Goal: Task Accomplishment & Management: Use online tool/utility

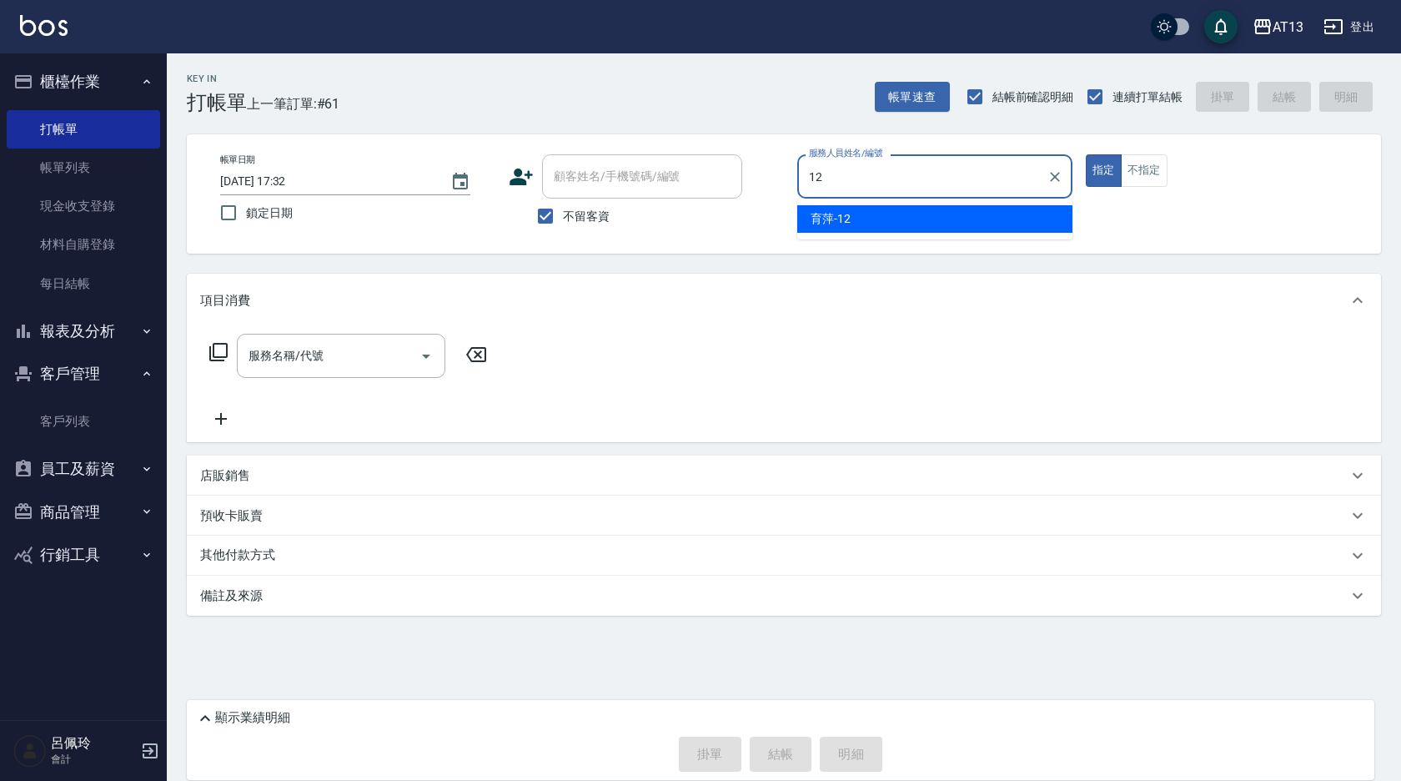
click at [844, 227] on span "育[PERSON_NAME] -12" at bounding box center [831, 219] width 40 height 18
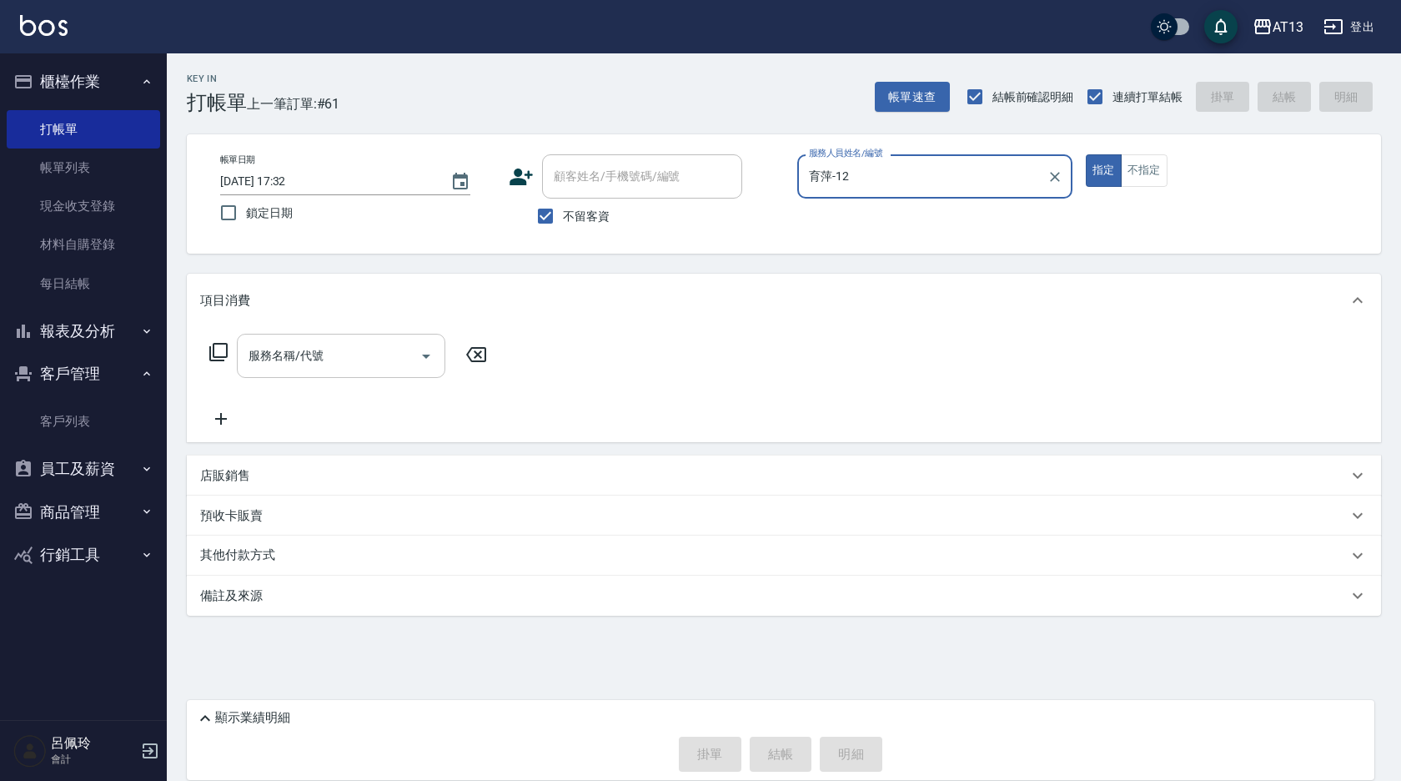
type input "育萍-12"
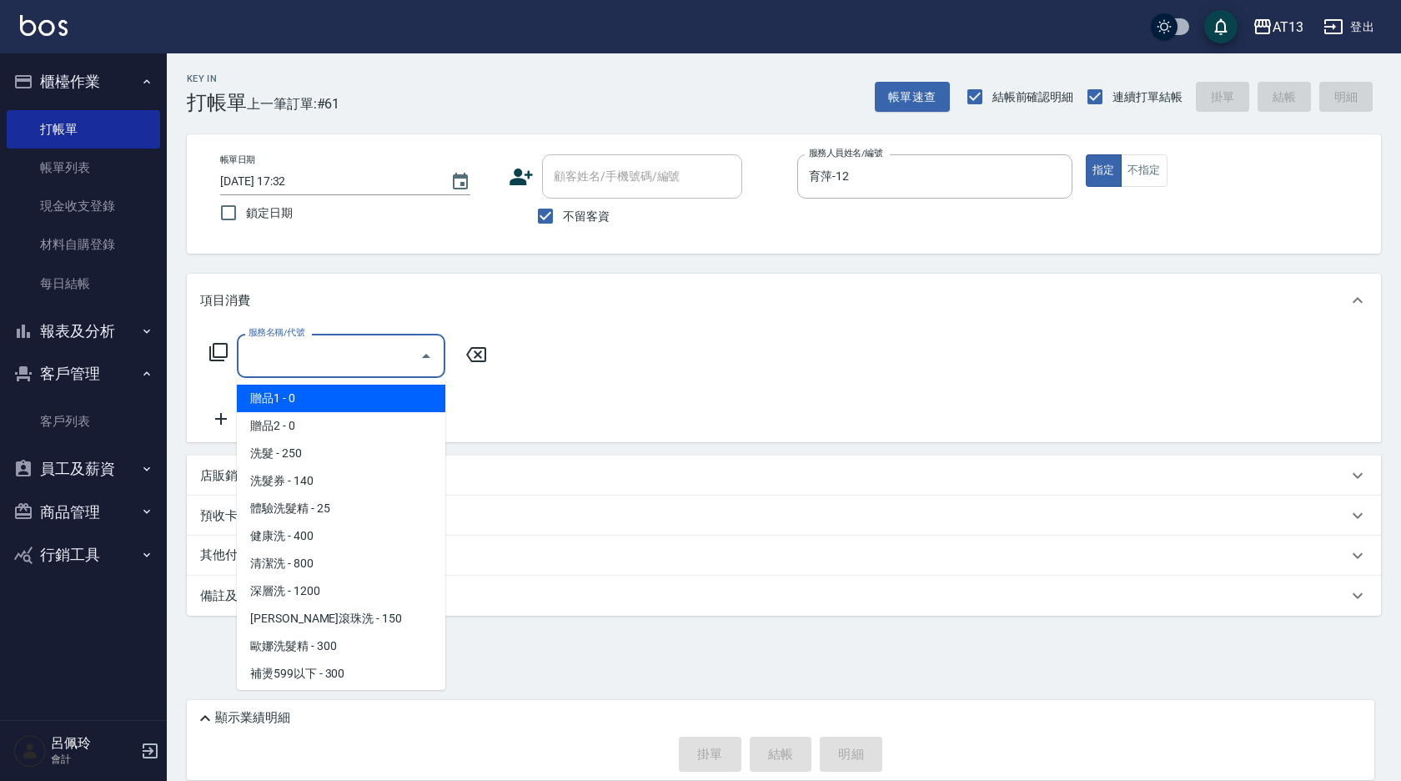
click at [359, 369] on input "服務名稱/代號" at bounding box center [328, 355] width 168 height 29
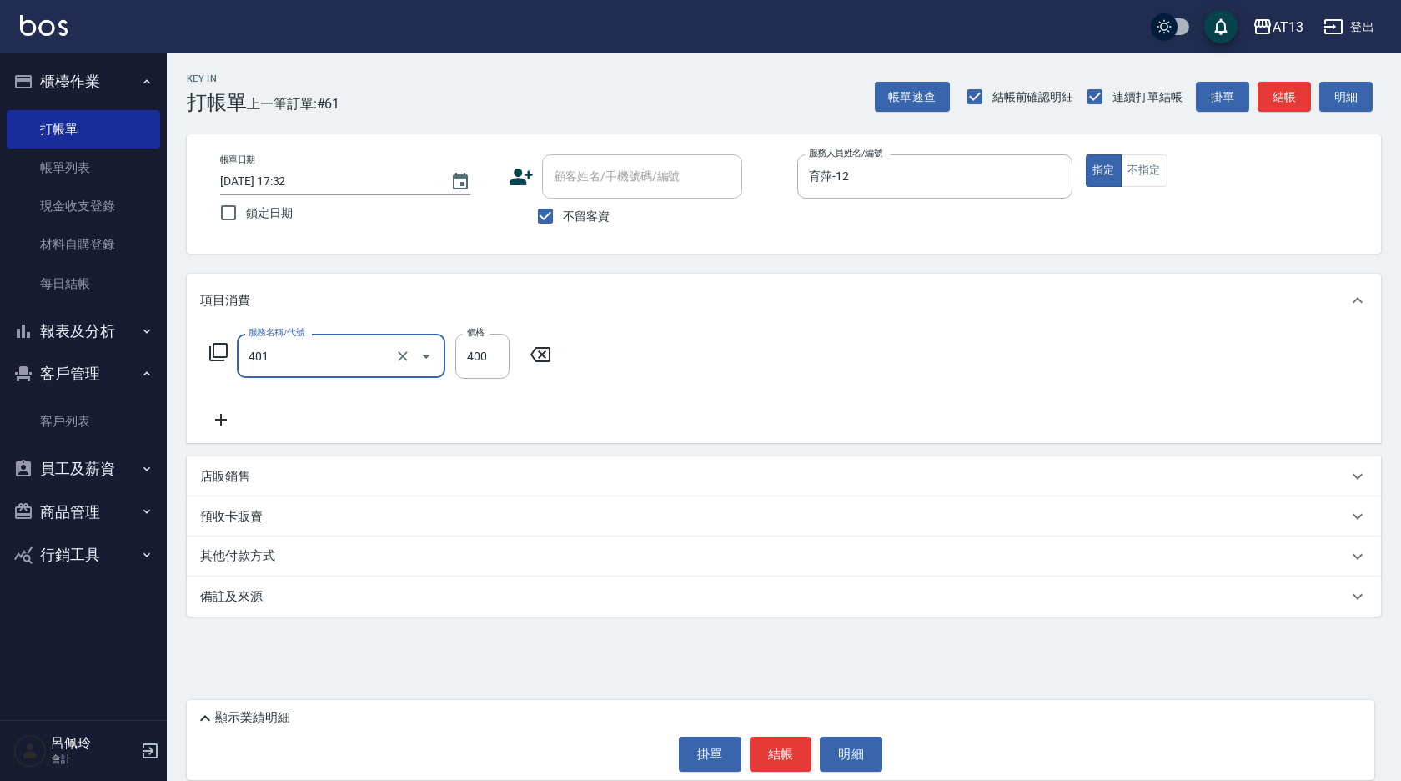
type input "剪髮(401)"
type input "200"
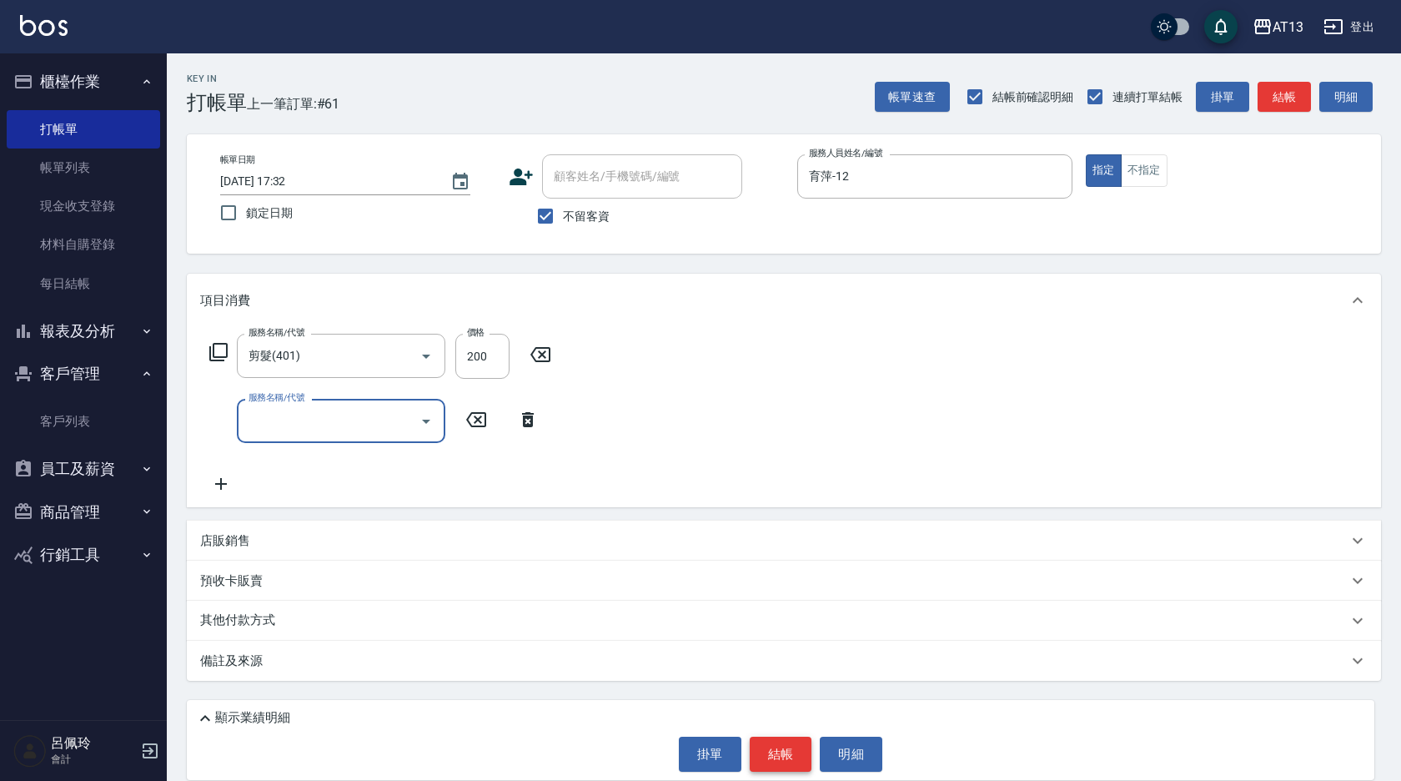
click at [785, 752] on button "結帳" at bounding box center [781, 753] width 63 height 35
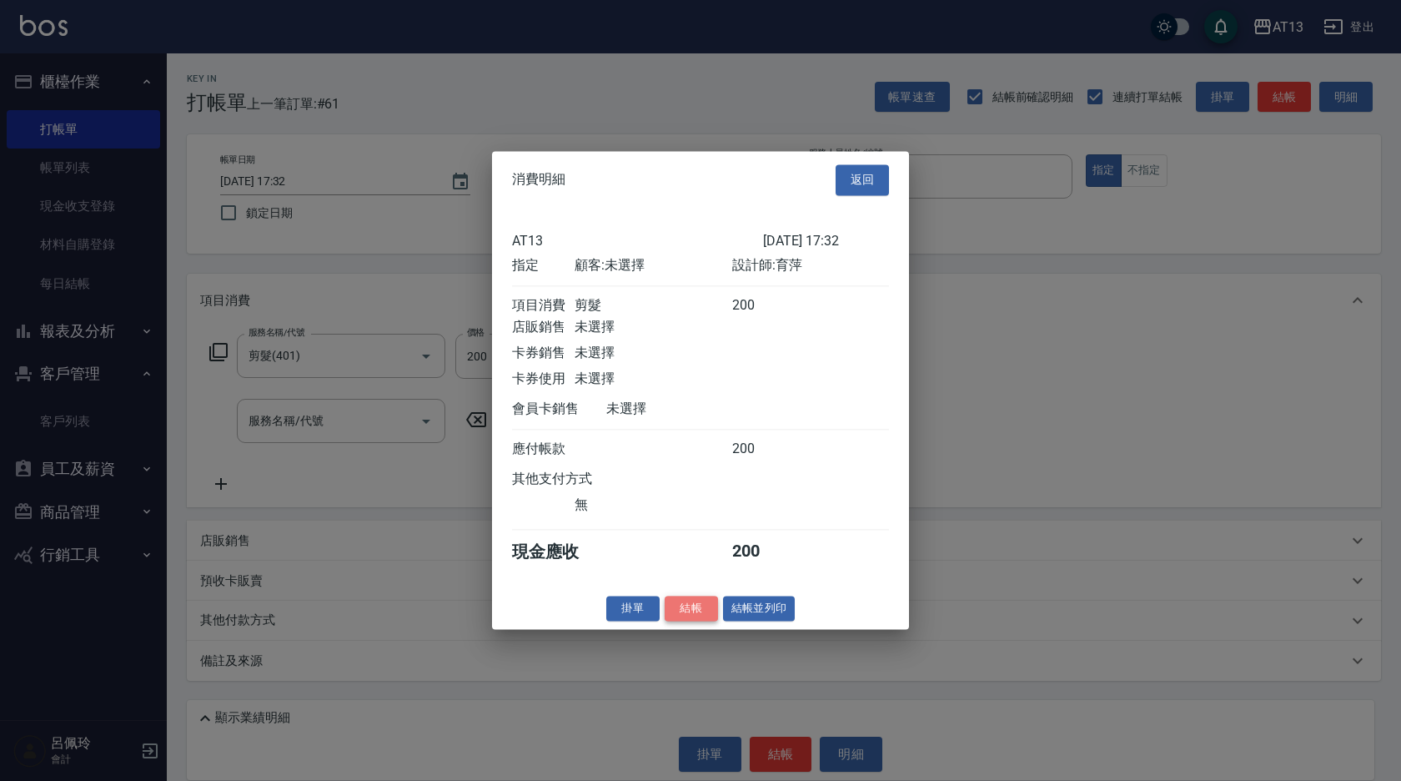
click at [694, 617] on button "結帳" at bounding box center [691, 609] width 53 height 26
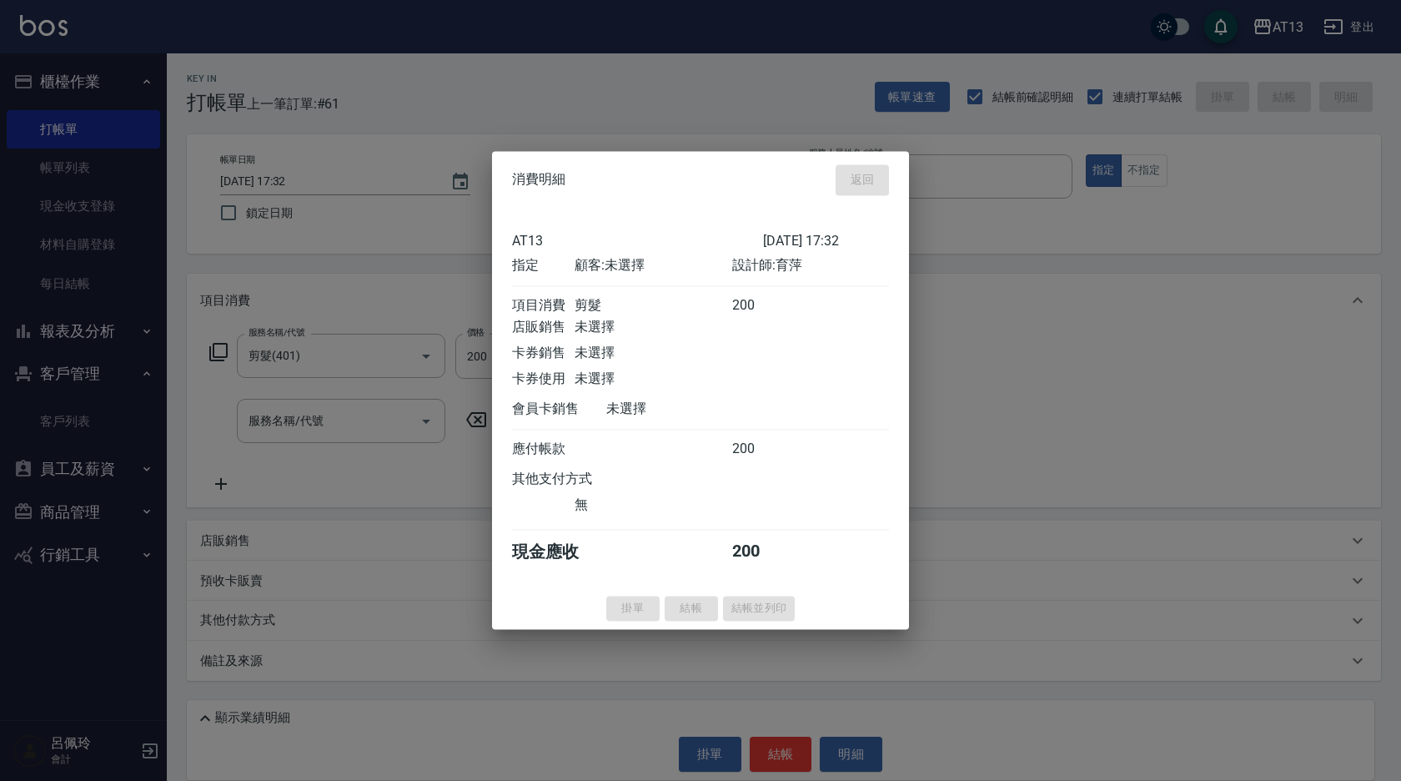
type input "[DATE] 18:14"
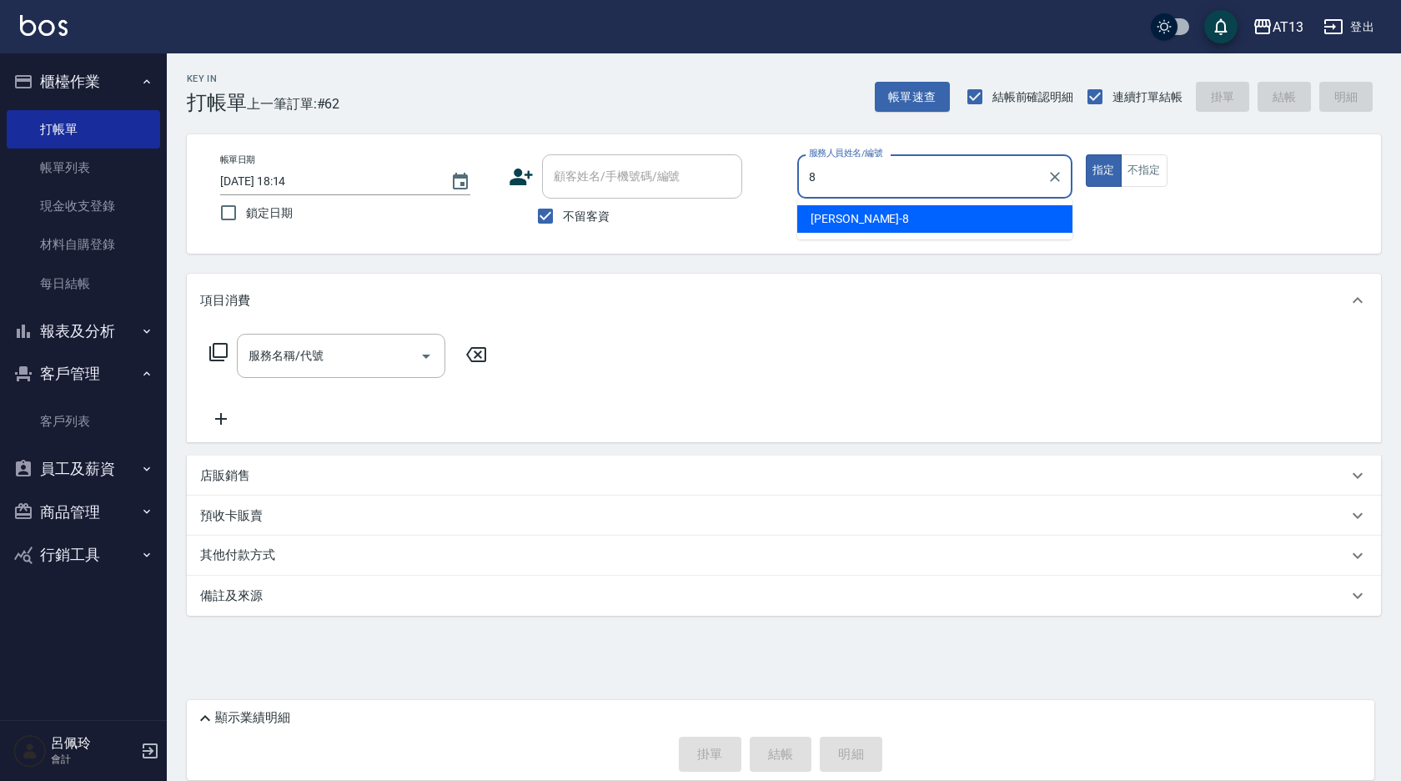
click at [870, 206] on div "[PERSON_NAME] -8" at bounding box center [934, 219] width 275 height 28
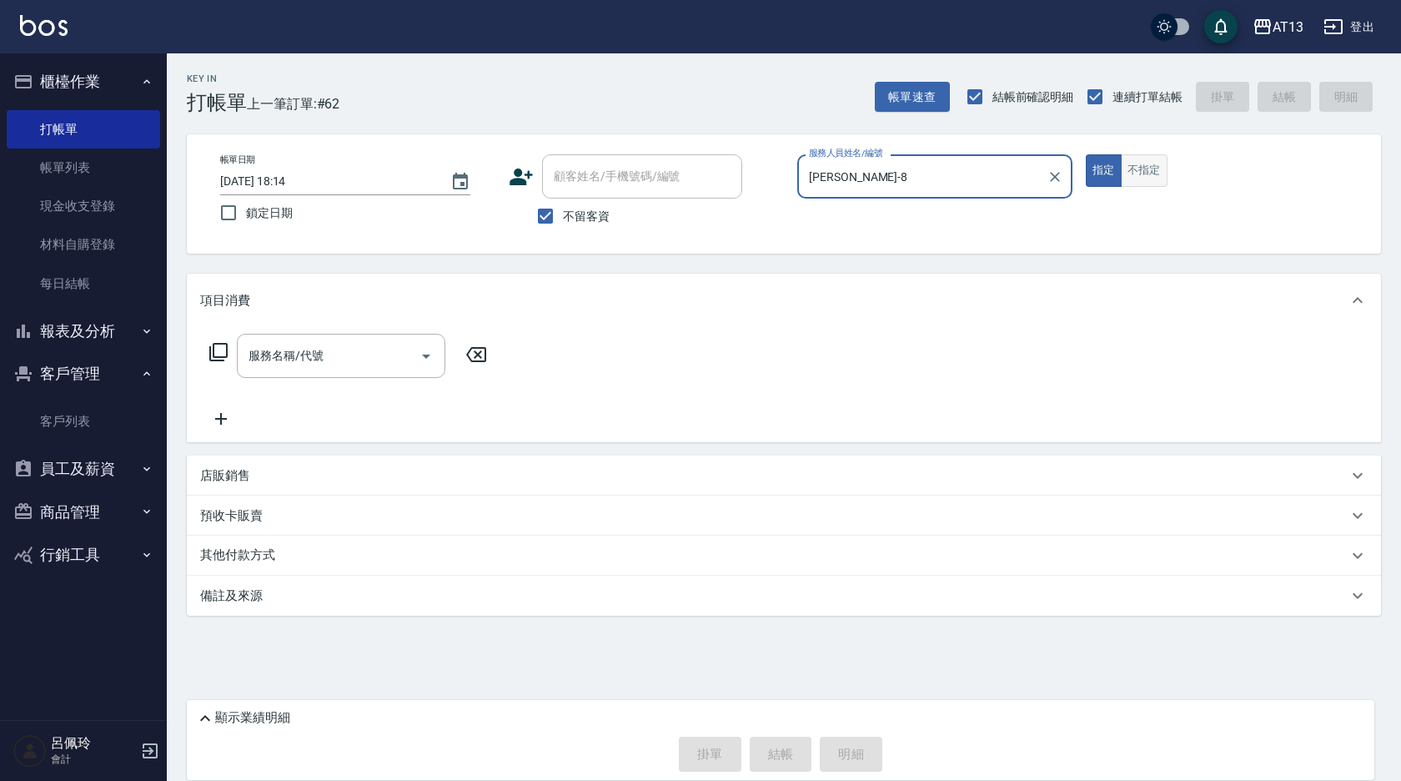
type input "[PERSON_NAME]-8"
click at [1149, 167] on button "不指定" at bounding box center [1144, 170] width 47 height 33
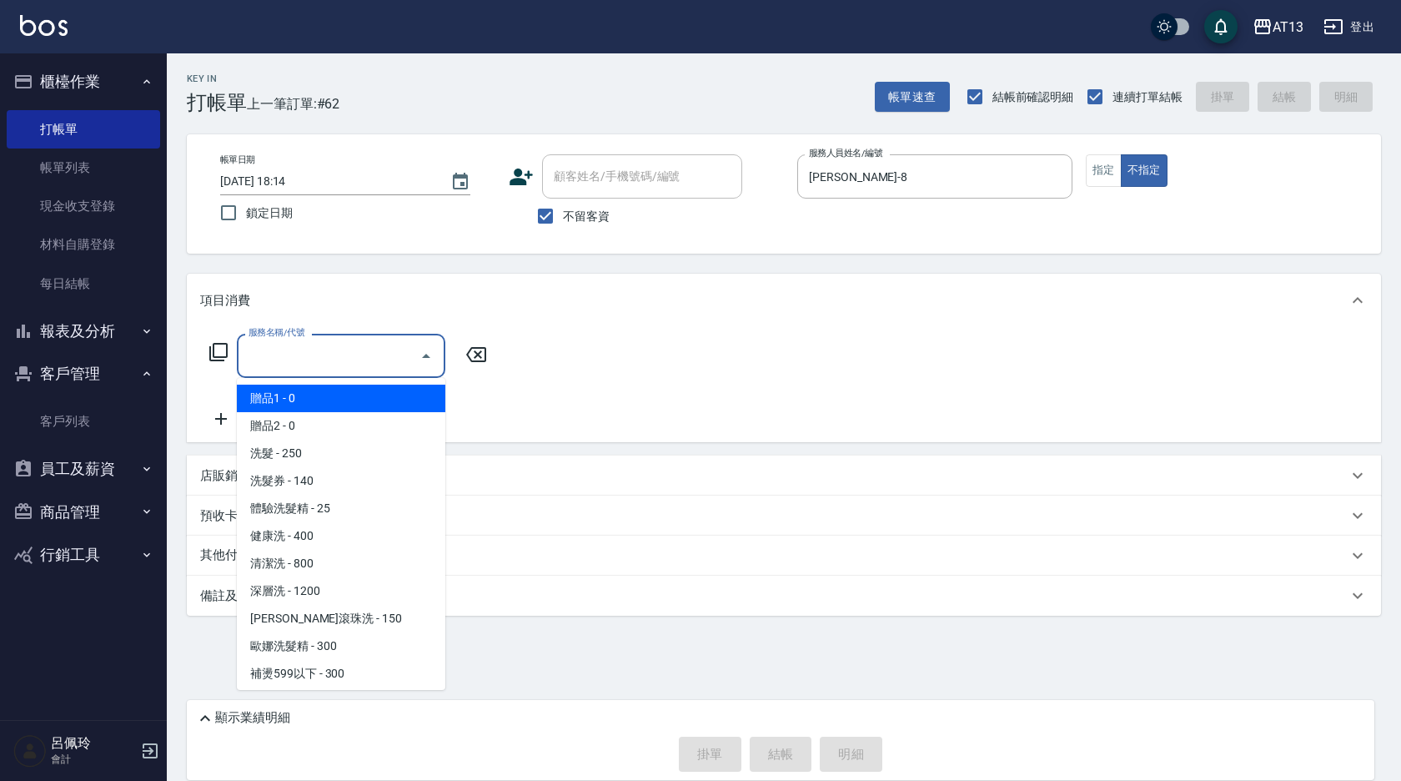
drag, startPoint x: 312, startPoint y: 349, endPoint x: 300, endPoint y: 357, distance: 14.3
click at [312, 349] on input "服務名稱/代號" at bounding box center [328, 355] width 168 height 29
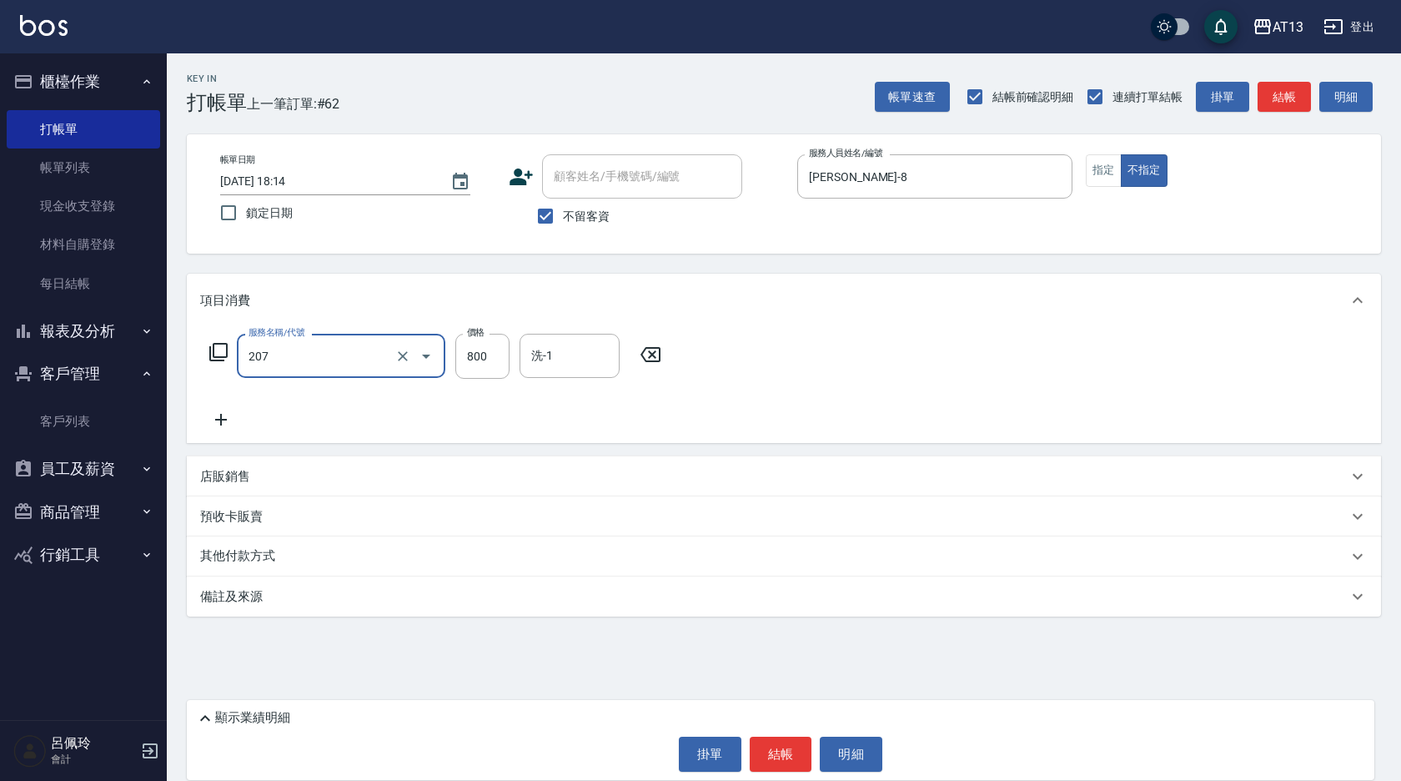
type input "清潔洗(207)"
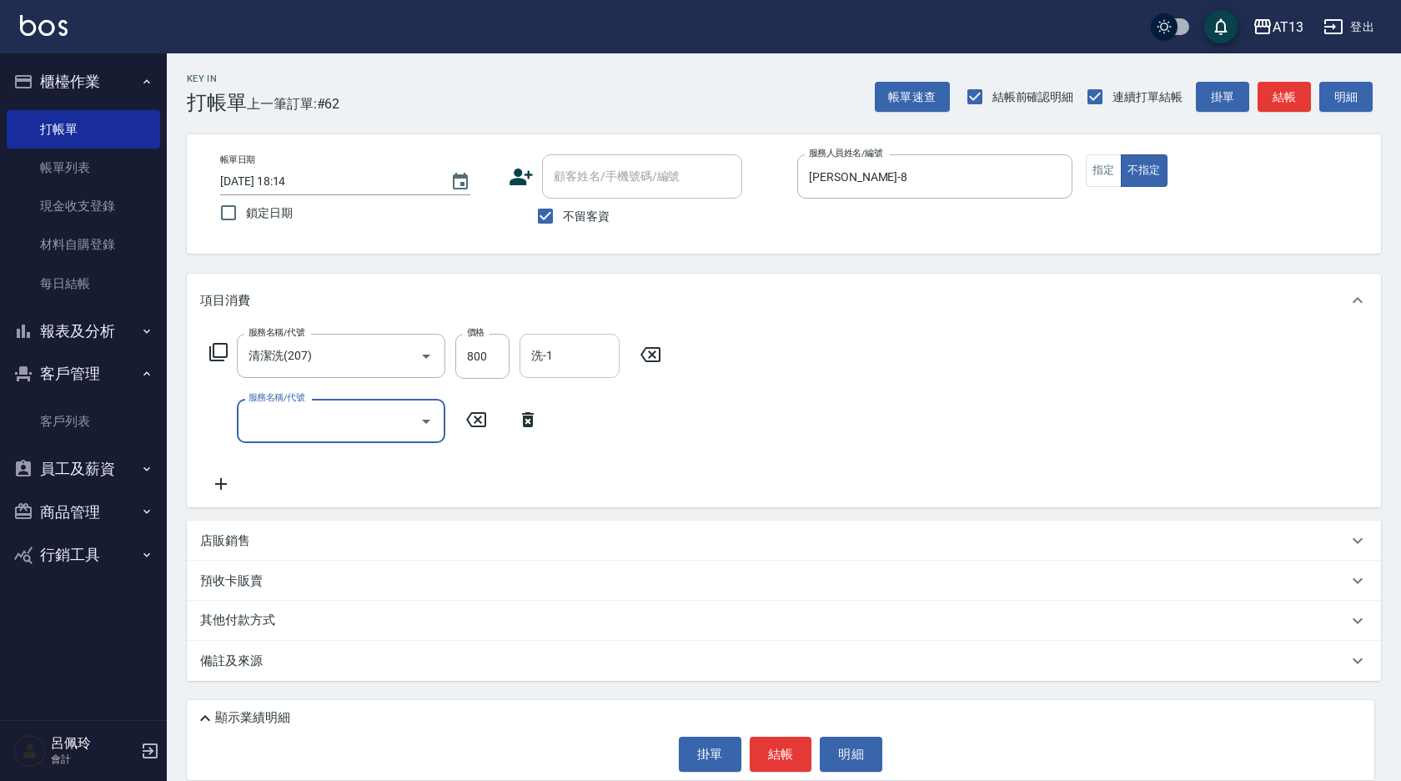
click at [565, 371] on div "洗-1" at bounding box center [570, 356] width 100 height 44
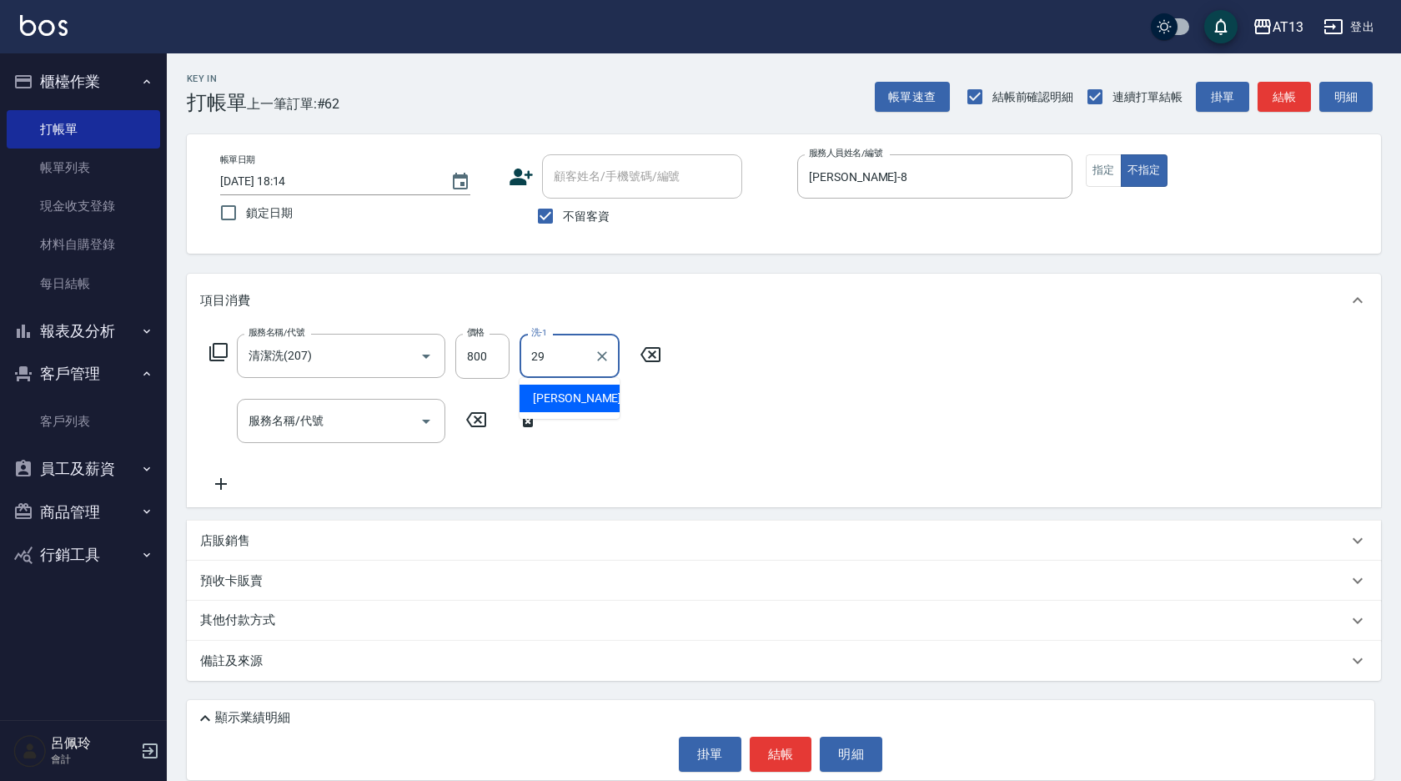
type input "妤宸-29"
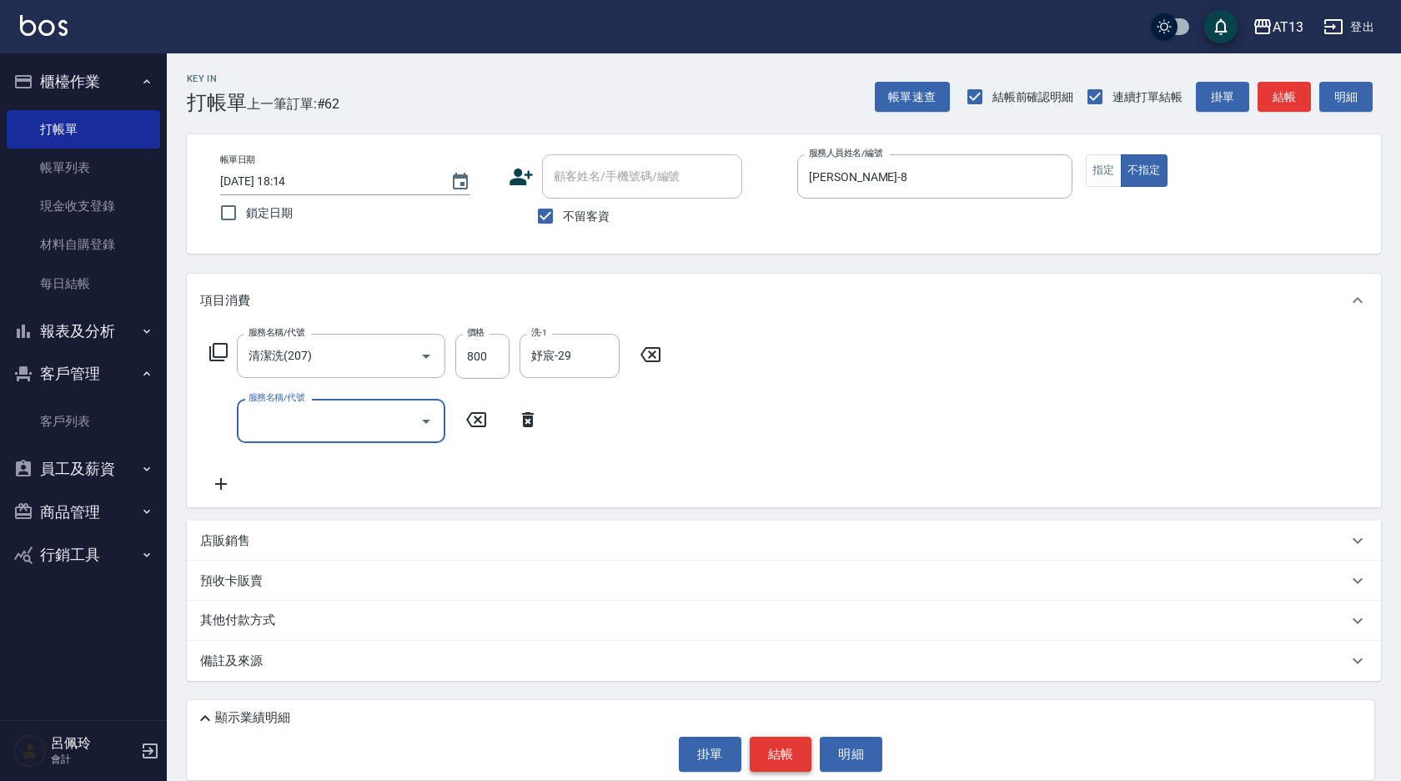
click at [761, 760] on button "結帳" at bounding box center [781, 753] width 63 height 35
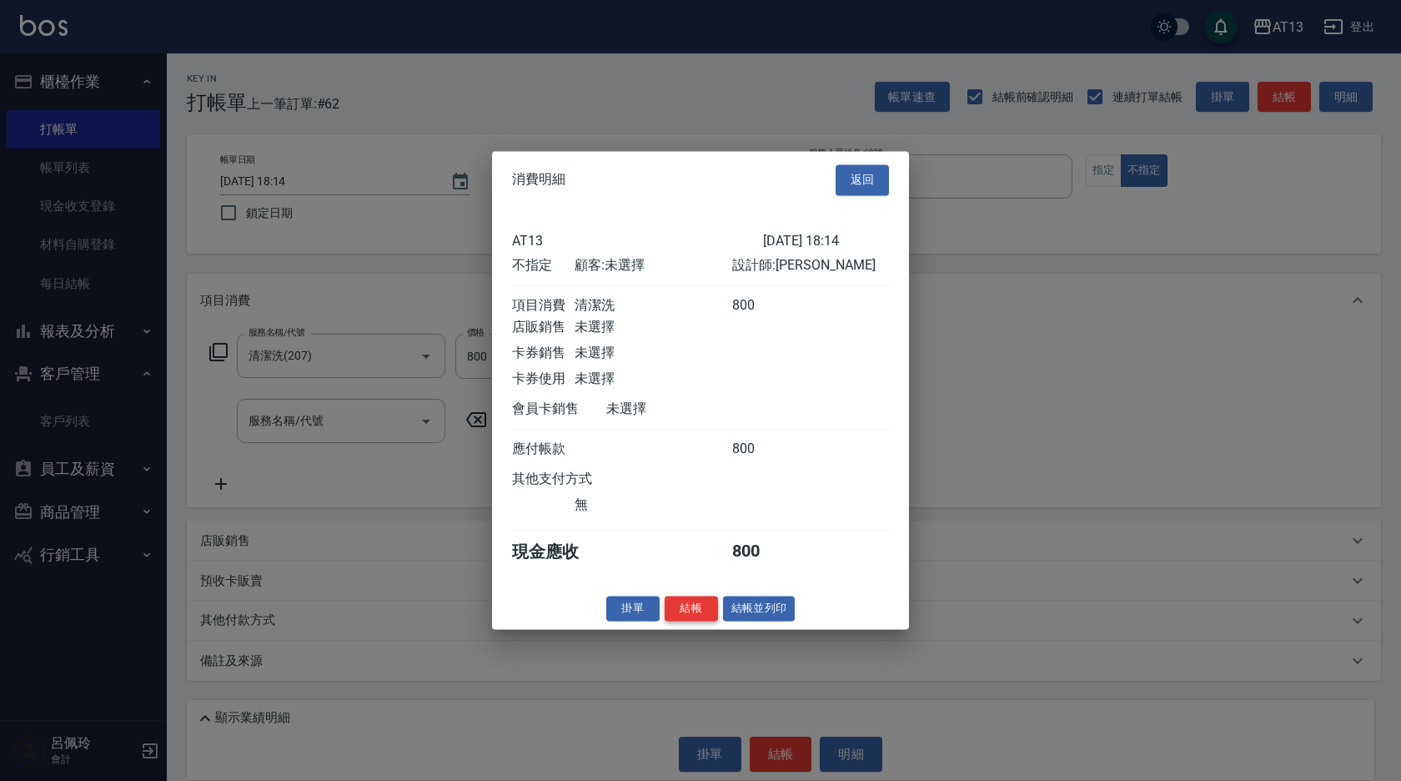
click at [710, 621] on button "結帳" at bounding box center [691, 609] width 53 height 26
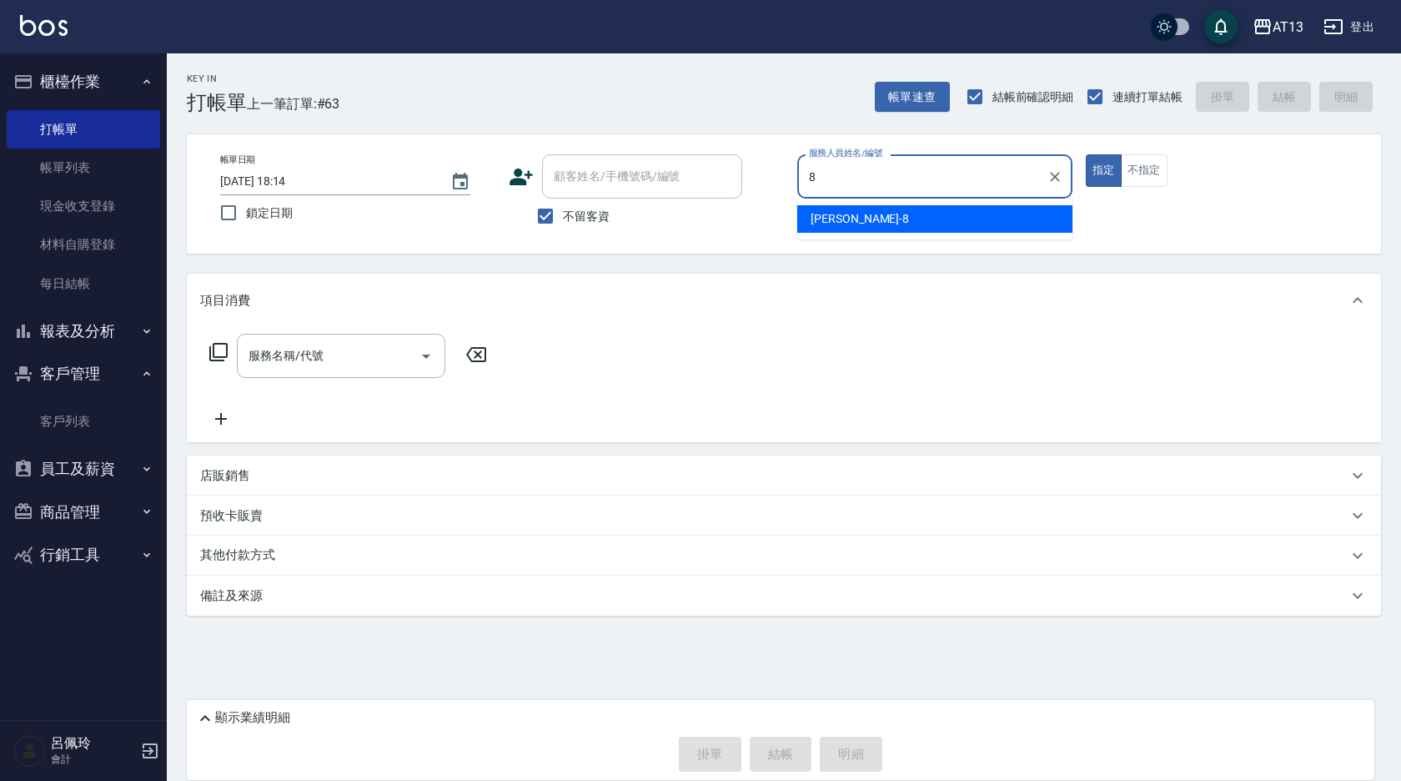
click at [832, 223] on span "[PERSON_NAME] -8" at bounding box center [860, 219] width 98 height 18
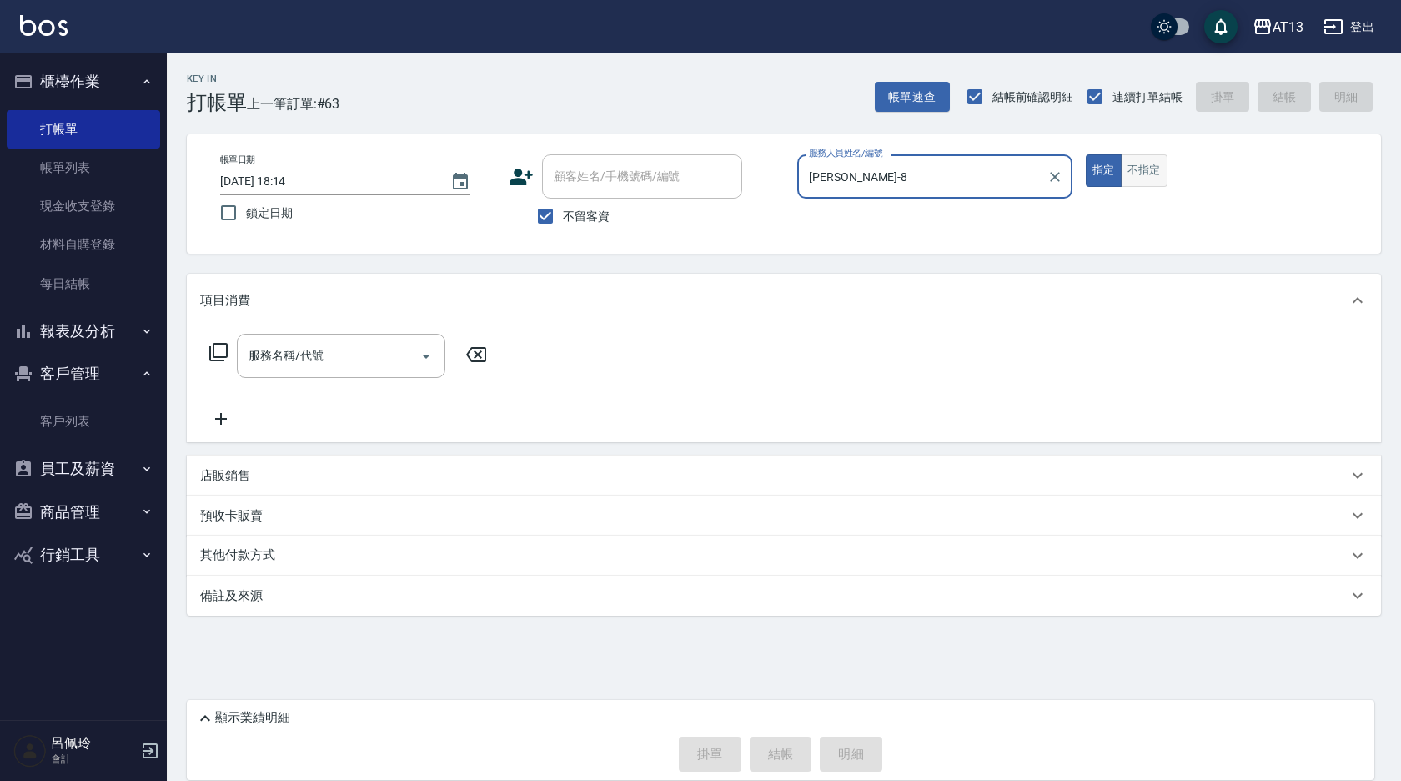
type input "[PERSON_NAME]-8"
click at [1138, 164] on button "不指定" at bounding box center [1144, 170] width 47 height 33
click at [391, 353] on input "服務名稱/代號" at bounding box center [328, 355] width 168 height 29
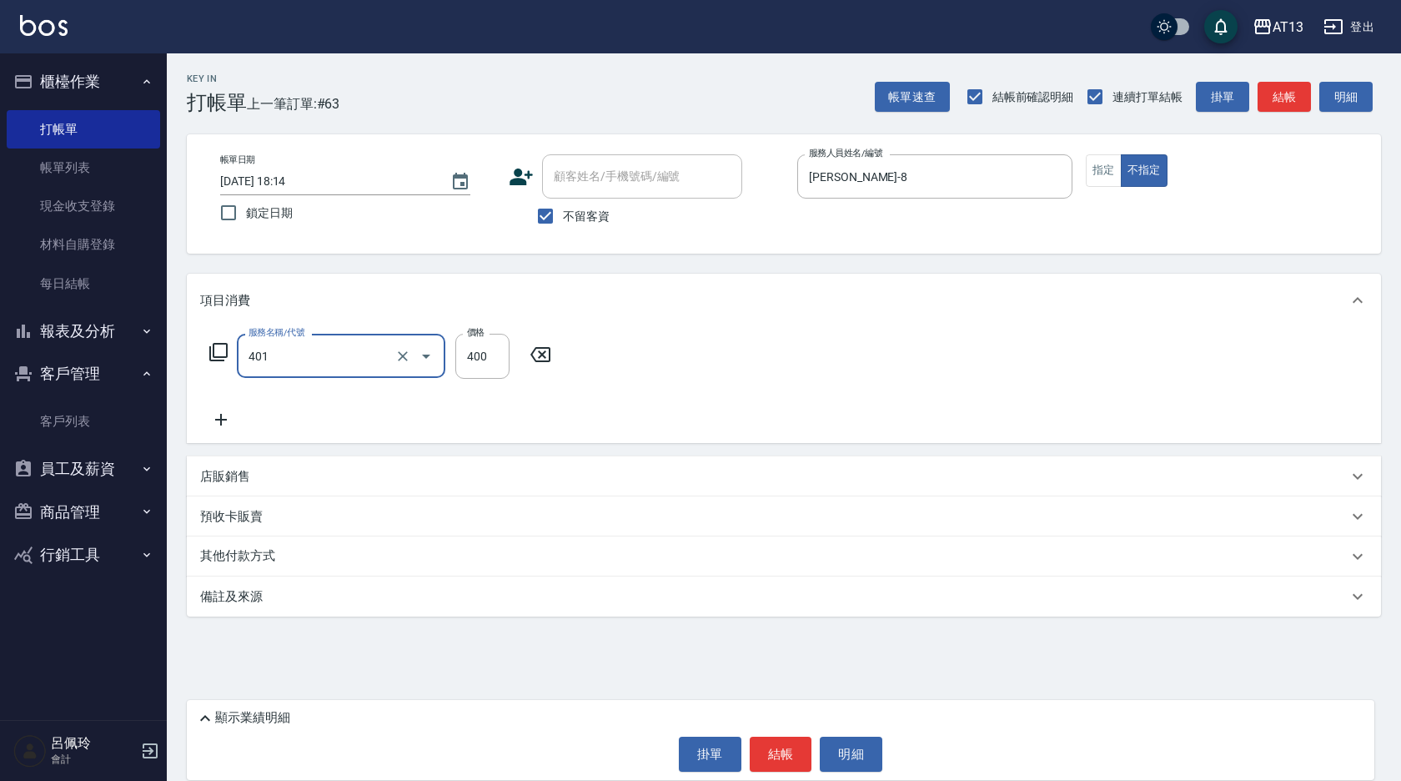
type input "剪髮(401)"
type input "200"
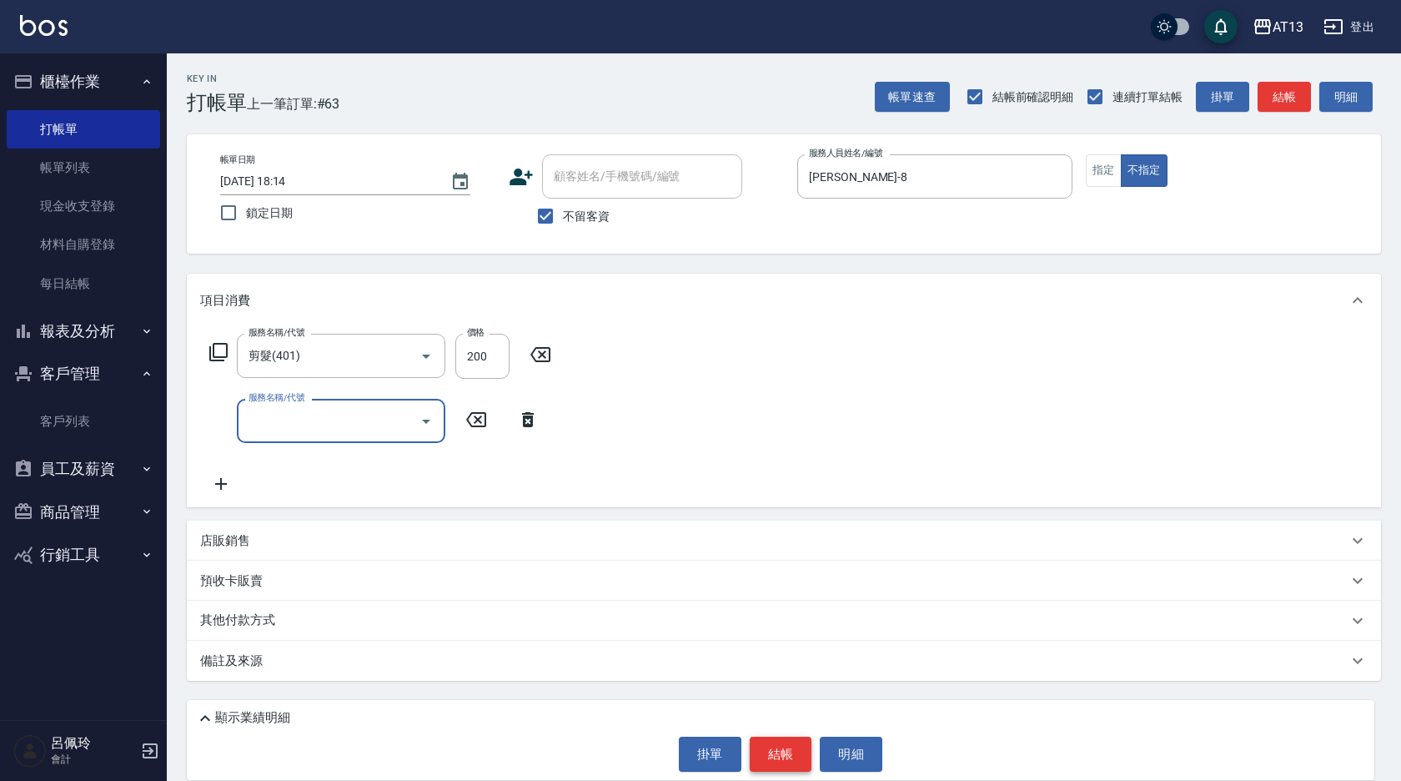
click at [779, 742] on button "結帳" at bounding box center [781, 753] width 63 height 35
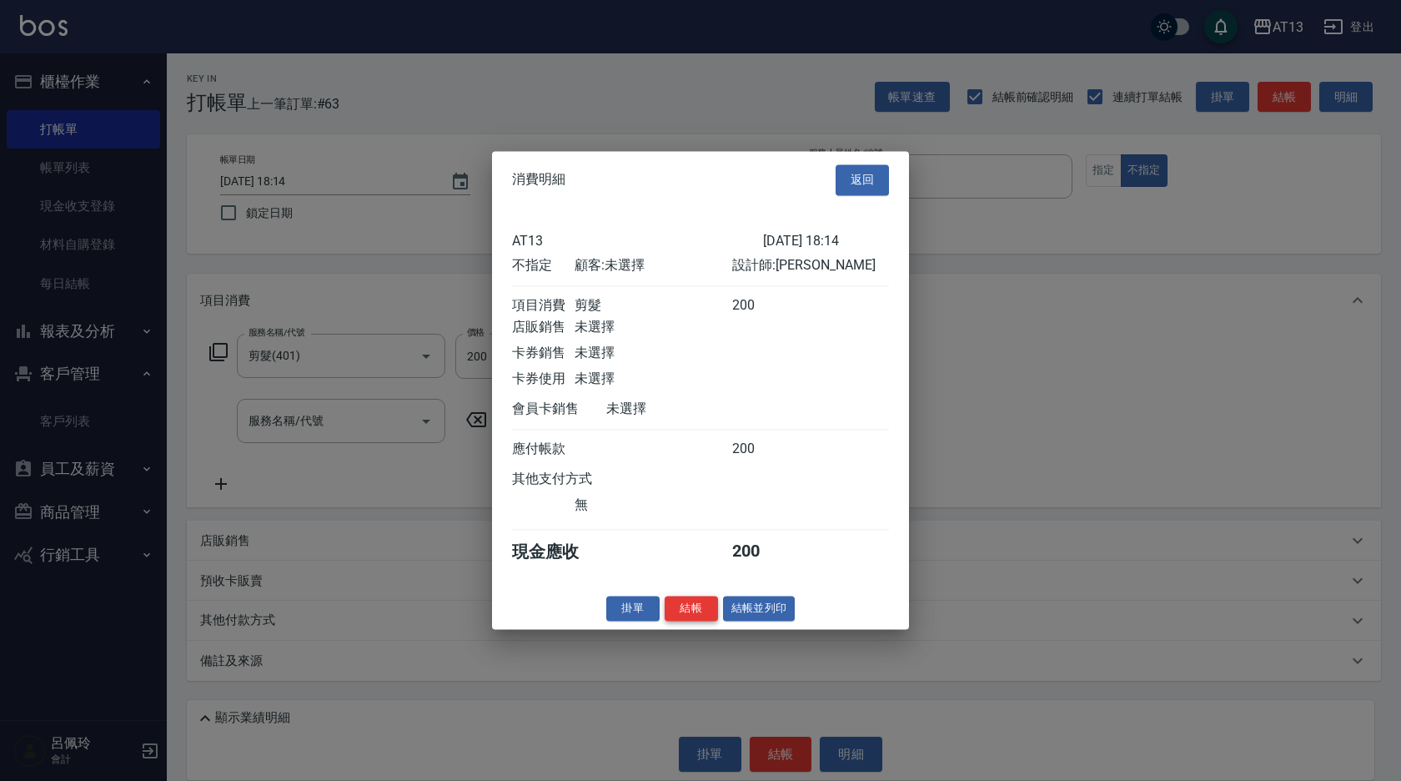
click at [703, 616] on button "結帳" at bounding box center [691, 609] width 53 height 26
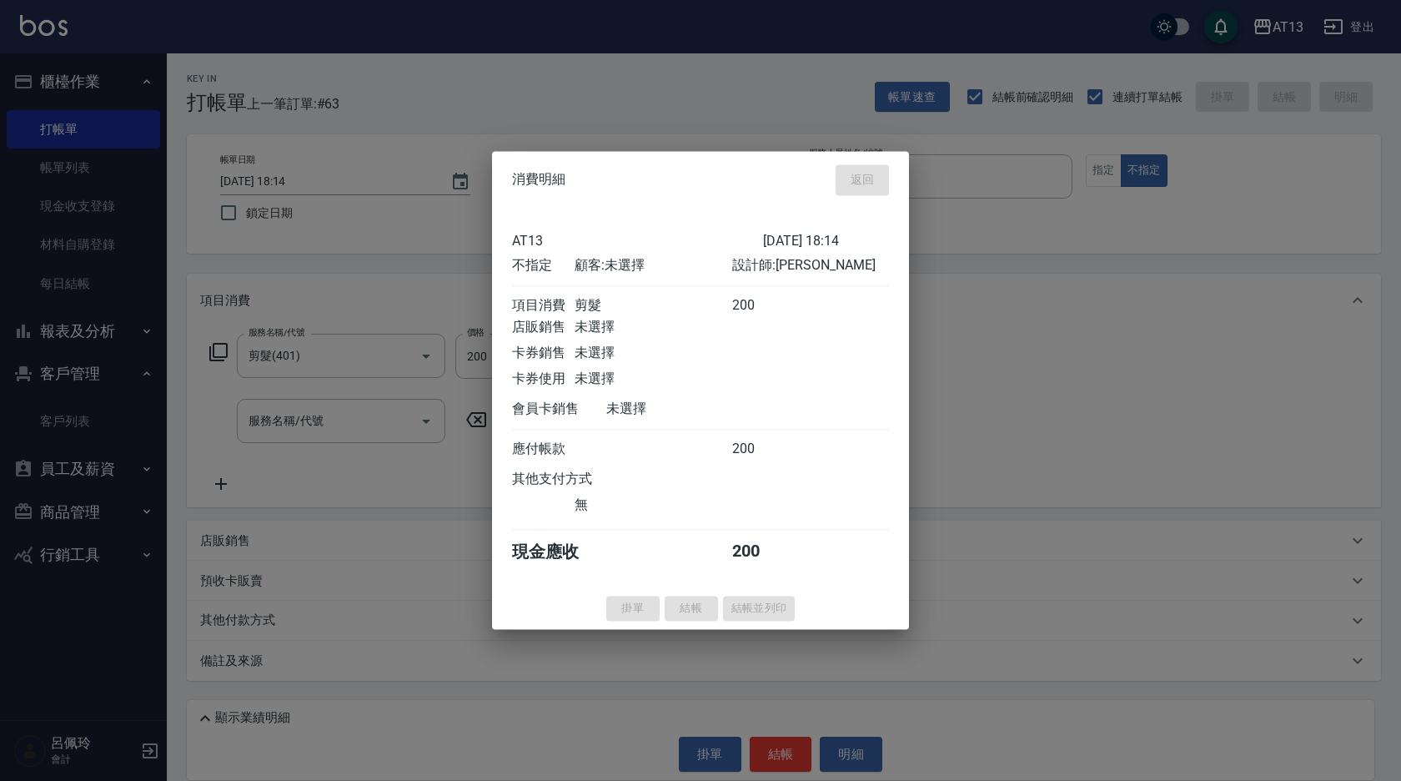
type input "[DATE] 18:15"
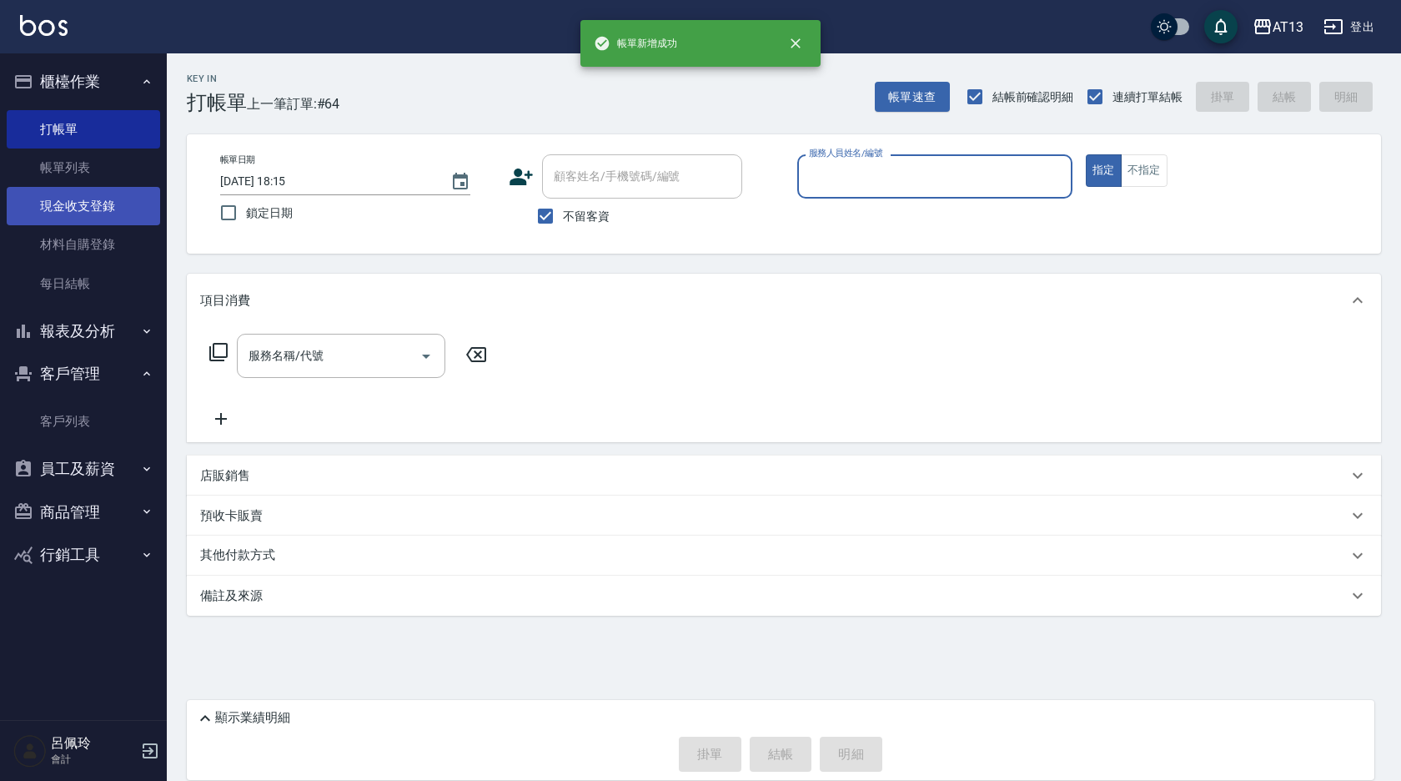
click at [81, 202] on link "現金收支登錄" at bounding box center [83, 206] width 153 height 38
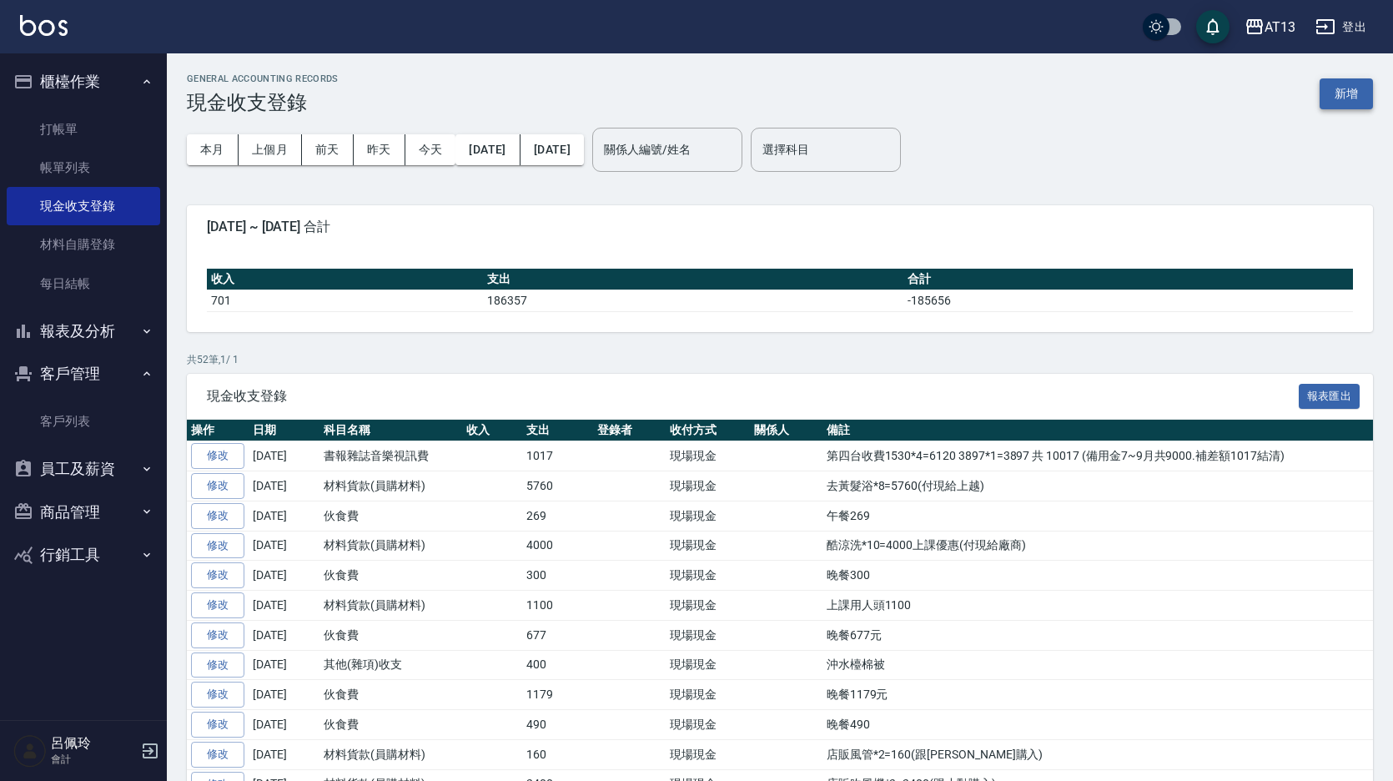
click at [1329, 93] on button "新增" at bounding box center [1345, 93] width 53 height 31
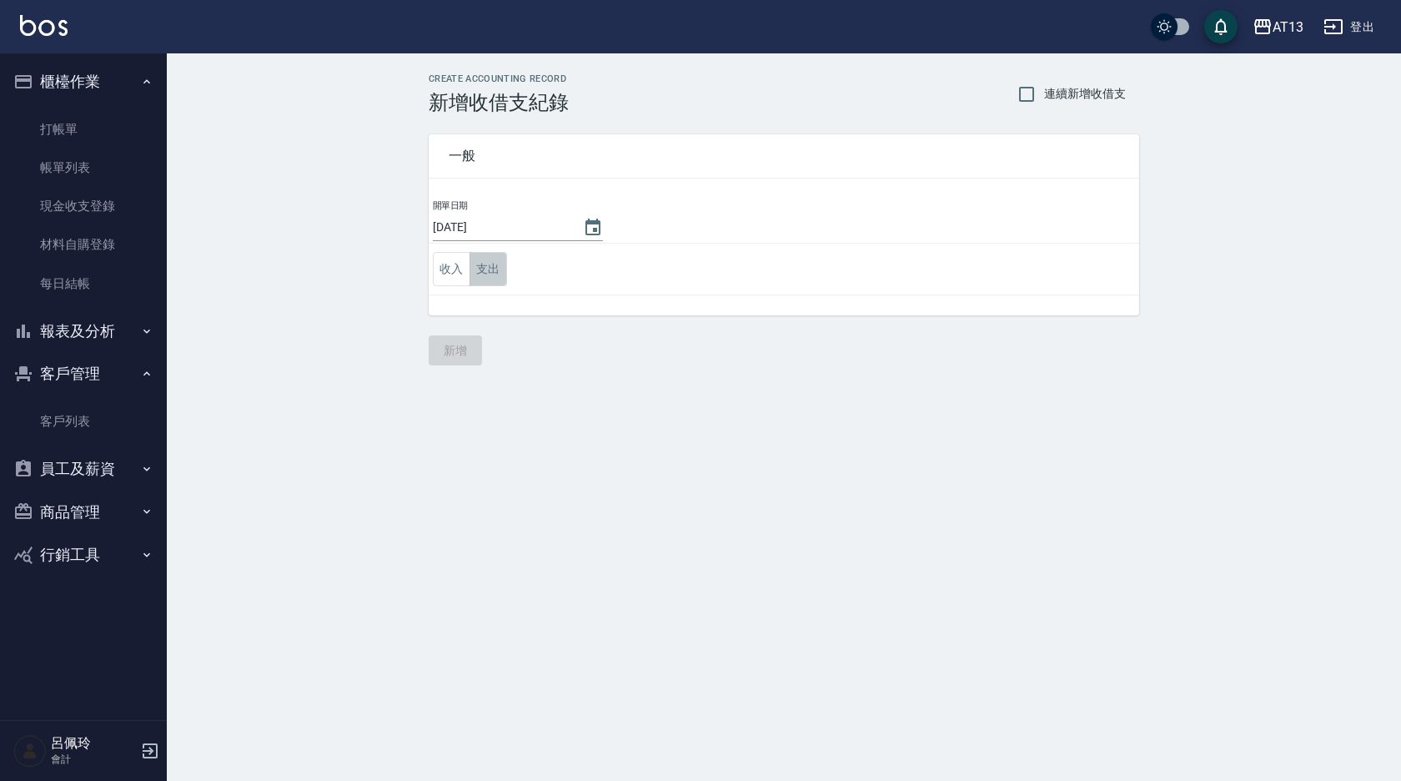
click at [490, 272] on button "支出" at bounding box center [489, 269] width 38 height 34
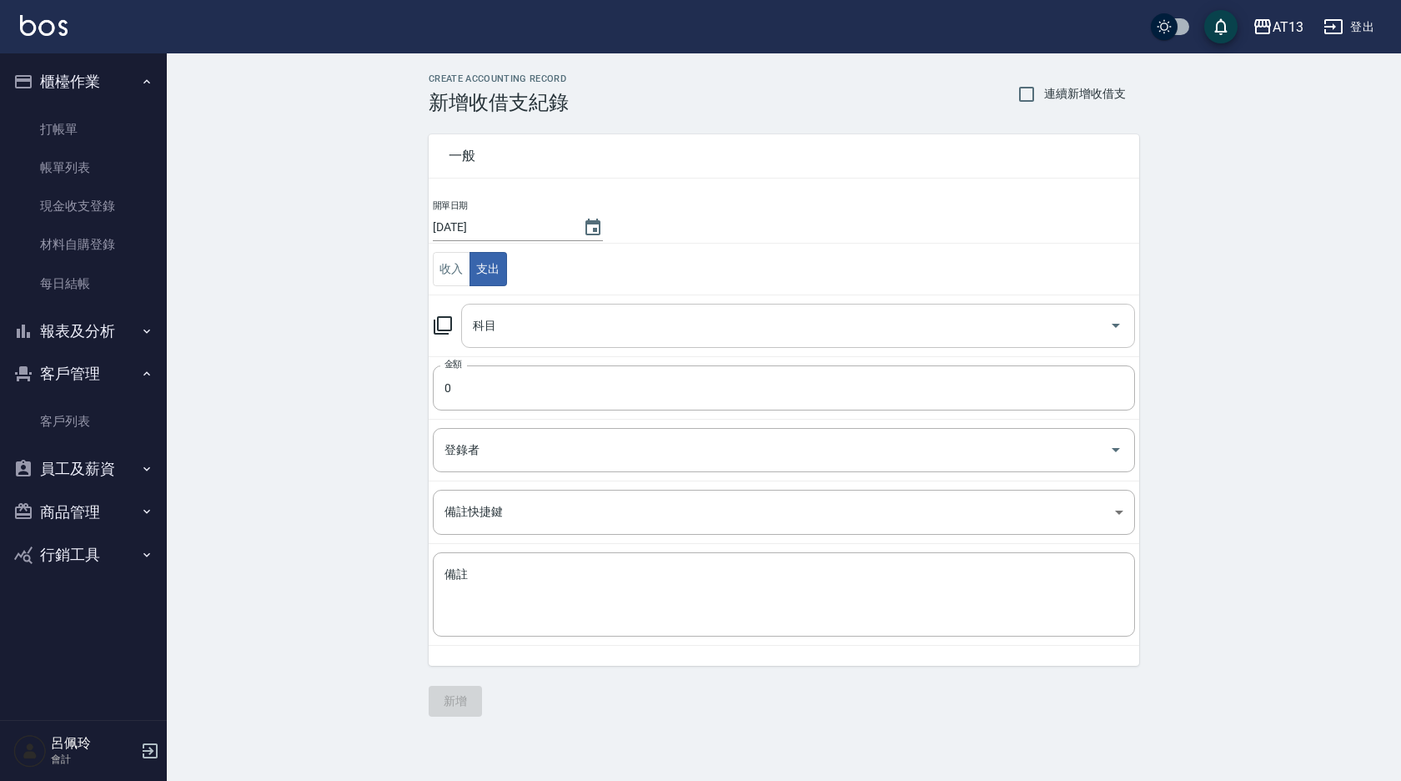
click at [1117, 324] on icon "Open" at bounding box center [1116, 326] width 8 height 4
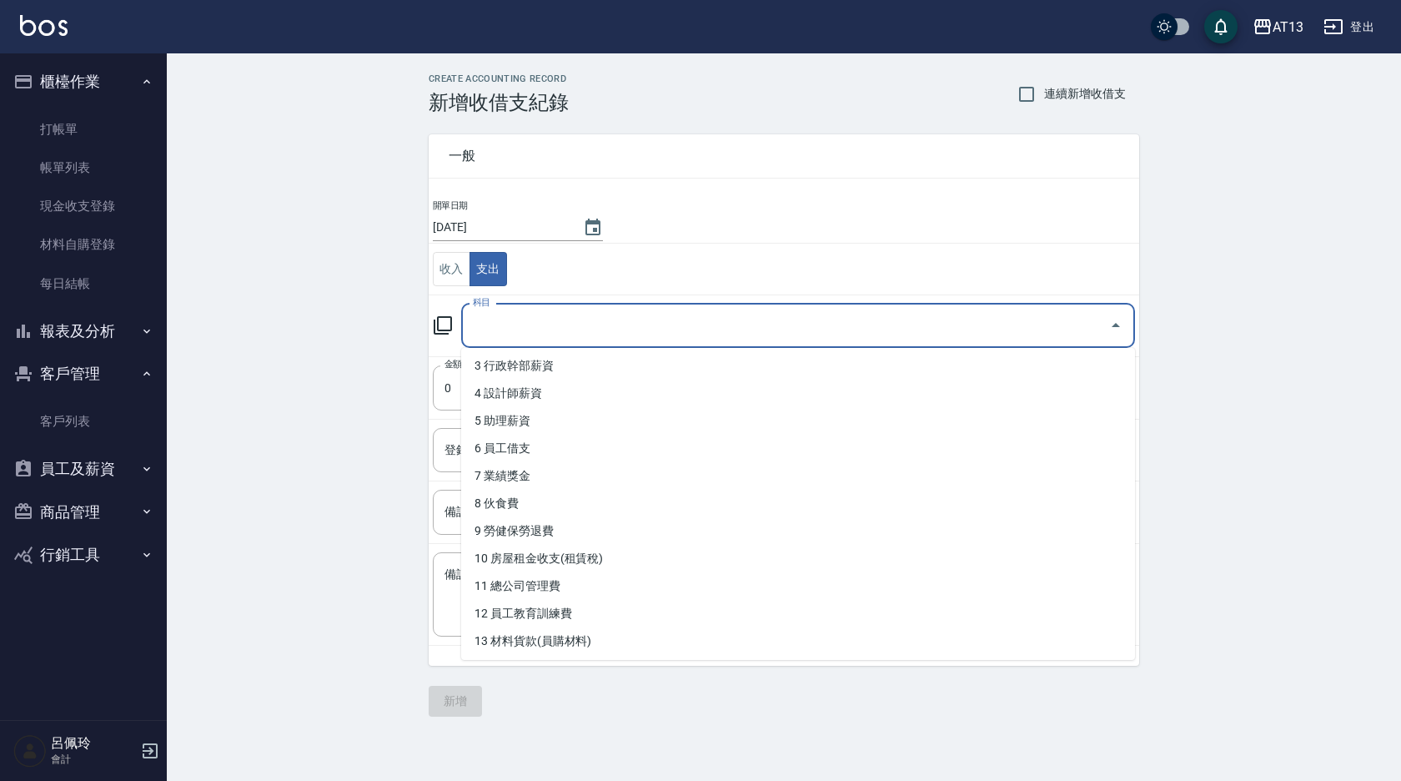
scroll to position [136, 0]
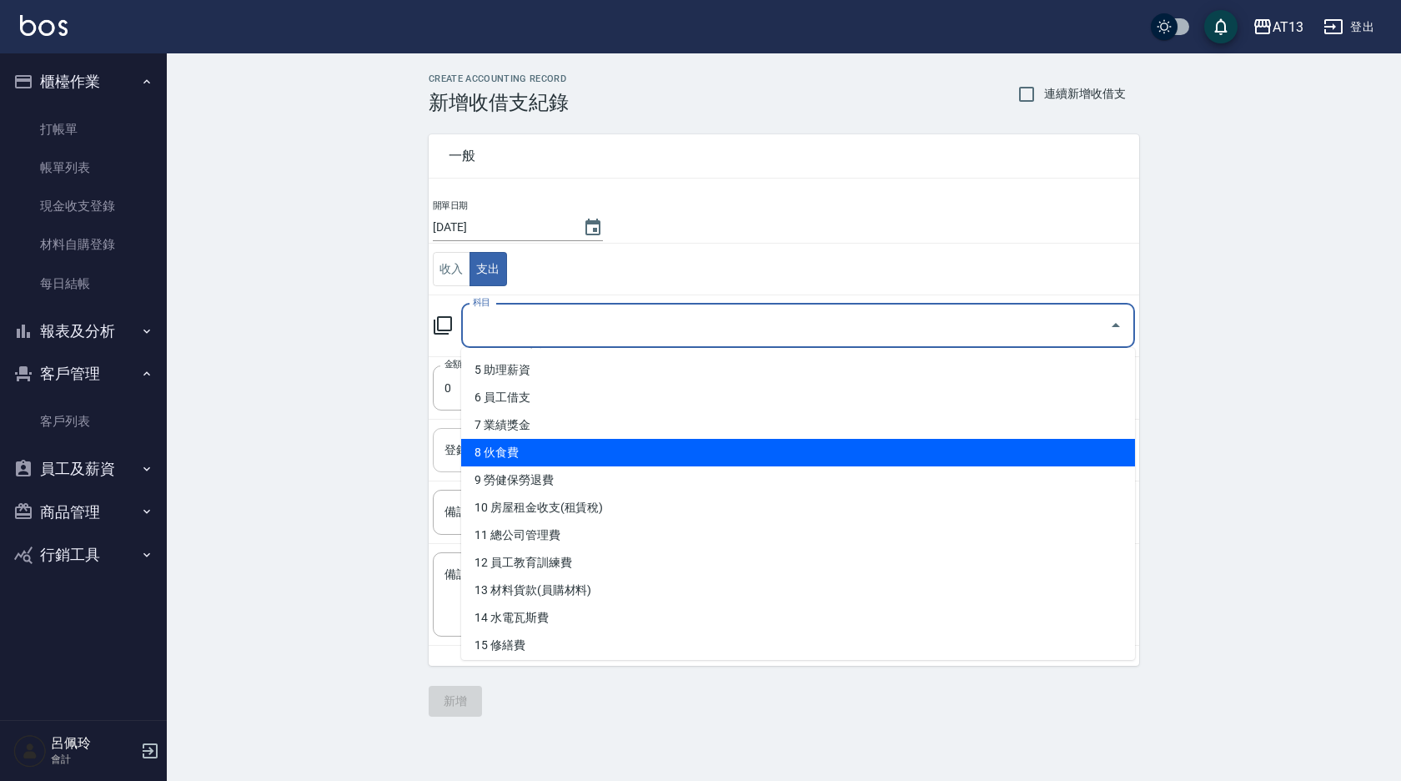
click at [795, 444] on li "8 伙食費" at bounding box center [798, 453] width 674 height 28
type input "8 伙食費"
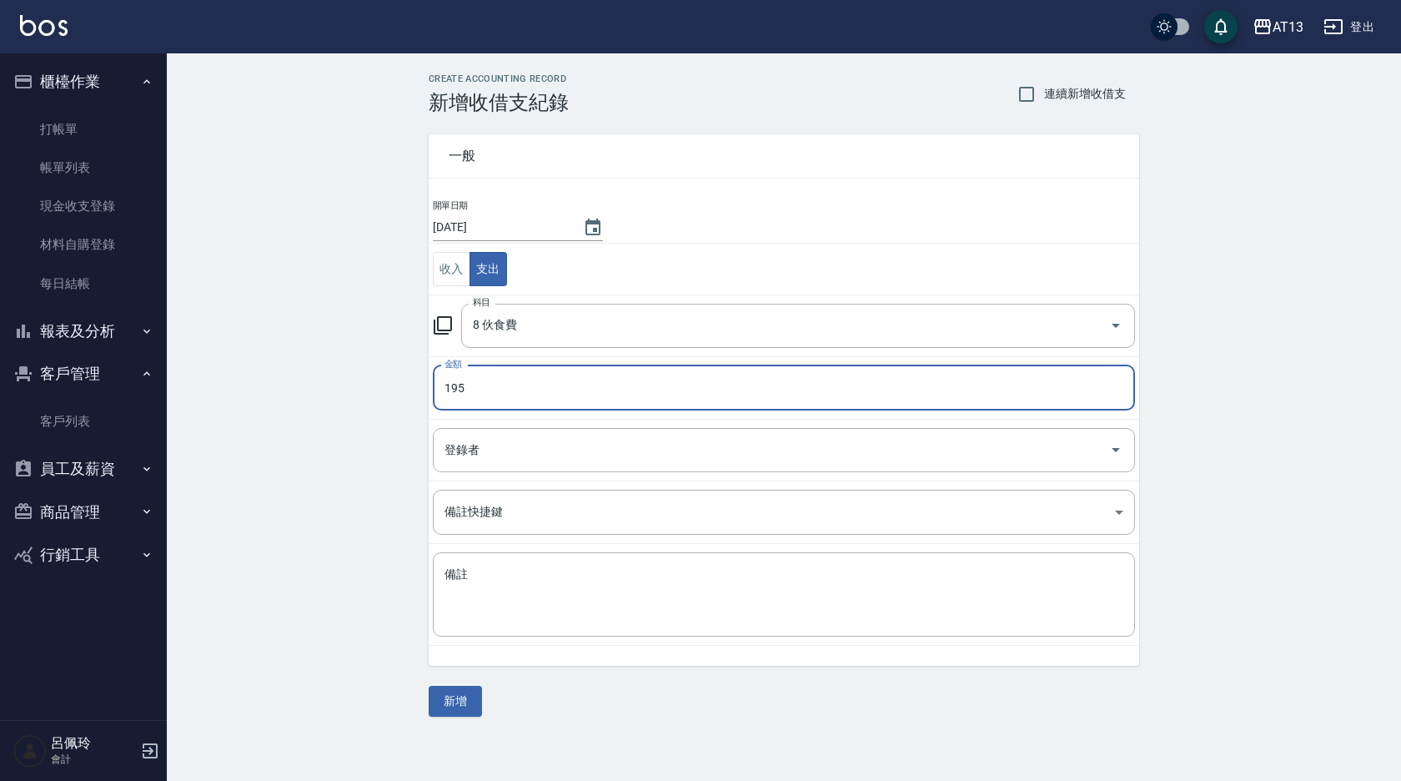
type input "195"
drag, startPoint x: 723, startPoint y: 641, endPoint x: 711, endPoint y: 629, distance: 16.5
click at [722, 641] on td "備註 x 備註" at bounding box center [784, 595] width 711 height 102
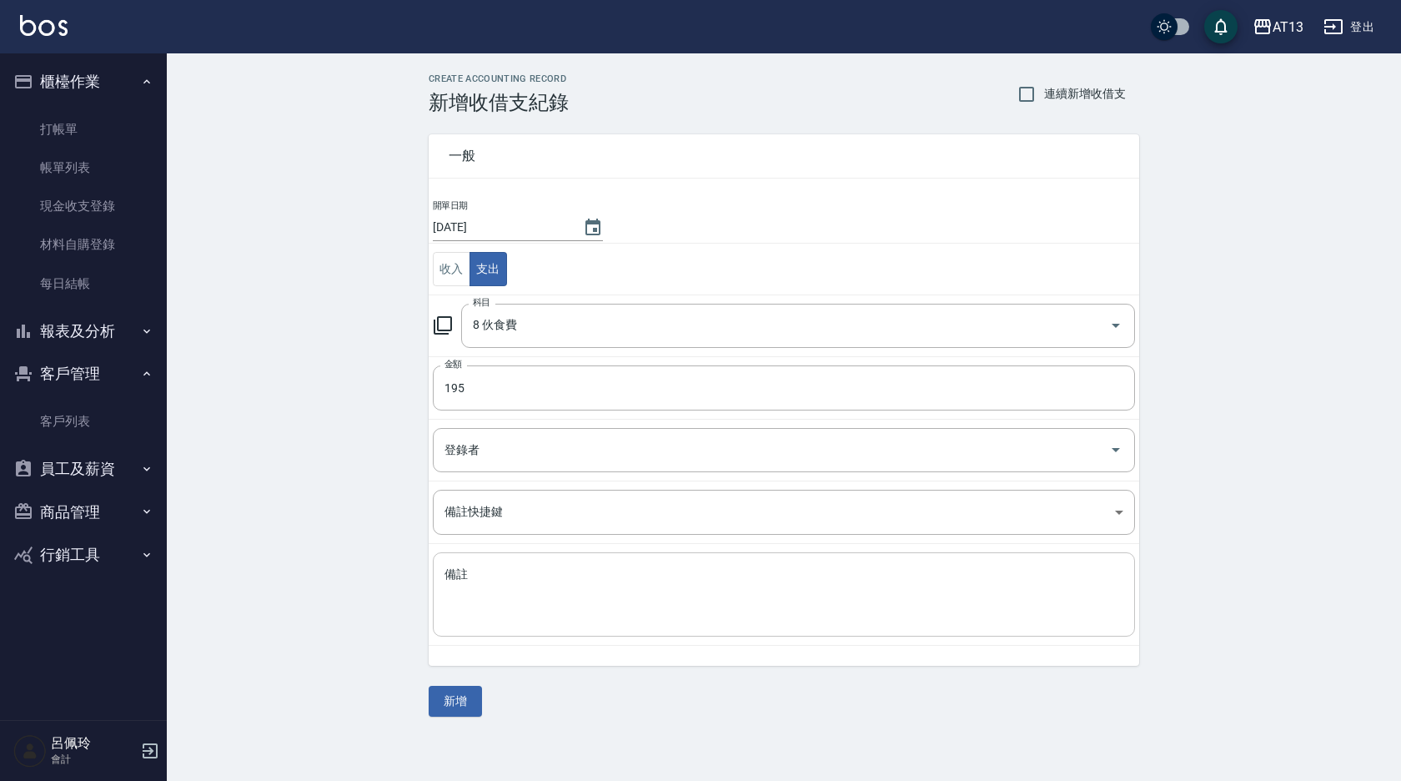
click at [701, 631] on div "x 備註" at bounding box center [784, 594] width 702 height 84
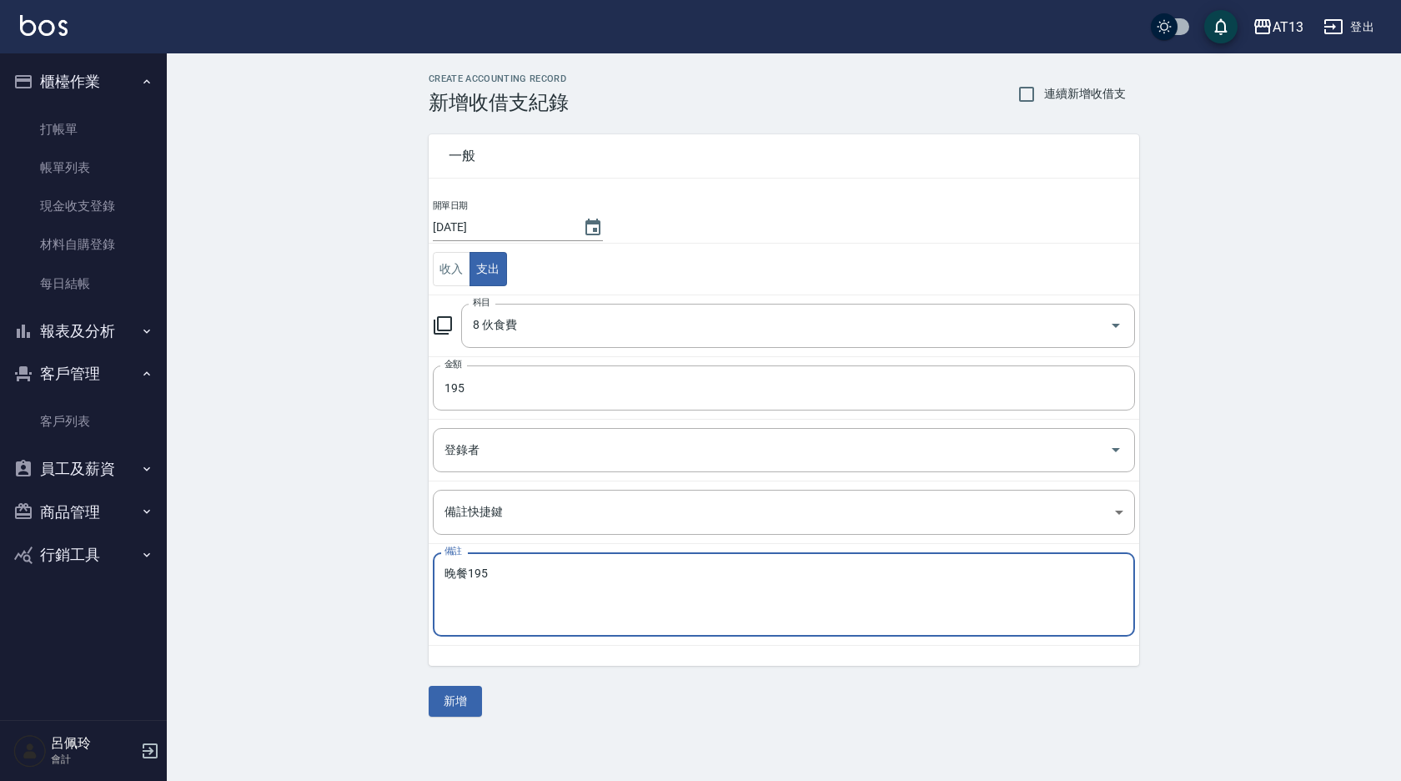
click at [676, 590] on textarea "晚餐195" at bounding box center [784, 594] width 679 height 57
type textarea "晚餐195"
click at [472, 698] on button "新增" at bounding box center [455, 701] width 53 height 31
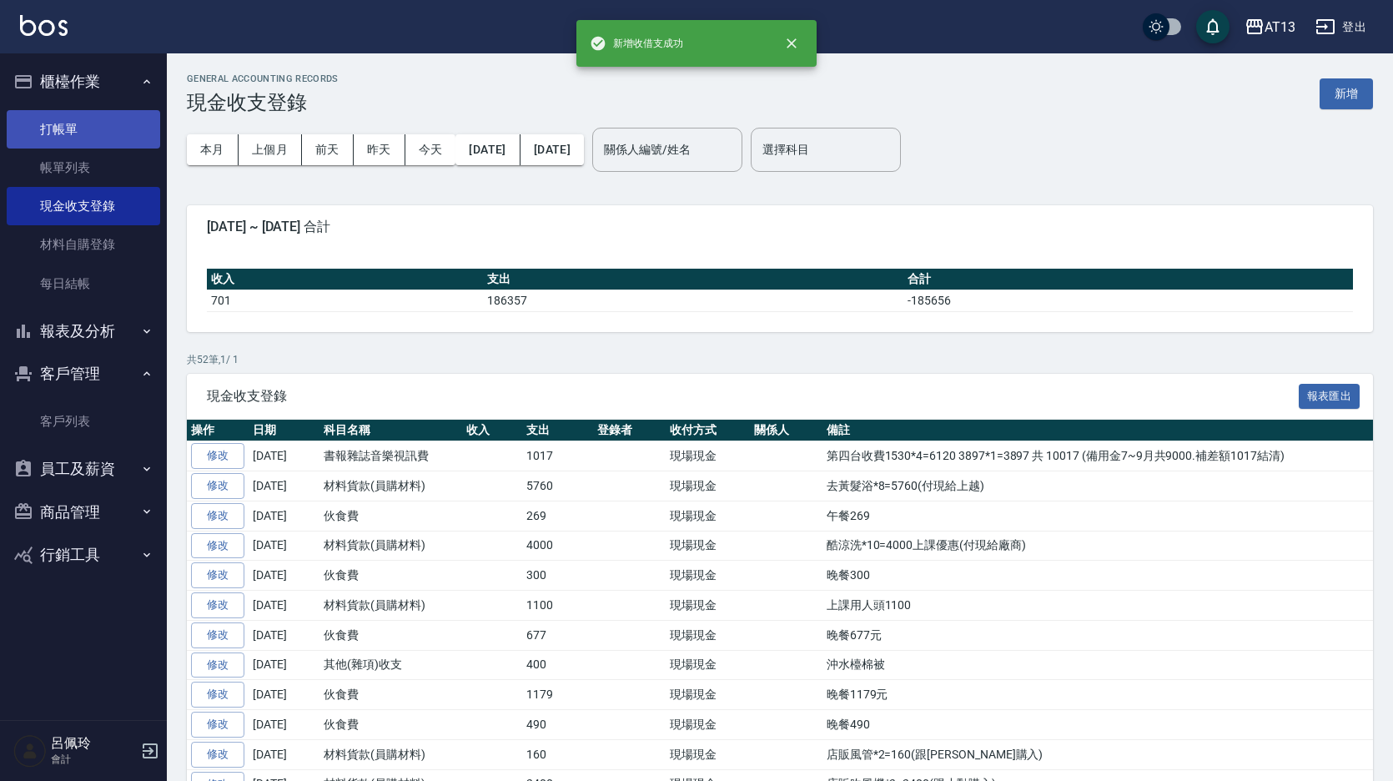
click at [57, 124] on link "打帳單" at bounding box center [83, 129] width 153 height 38
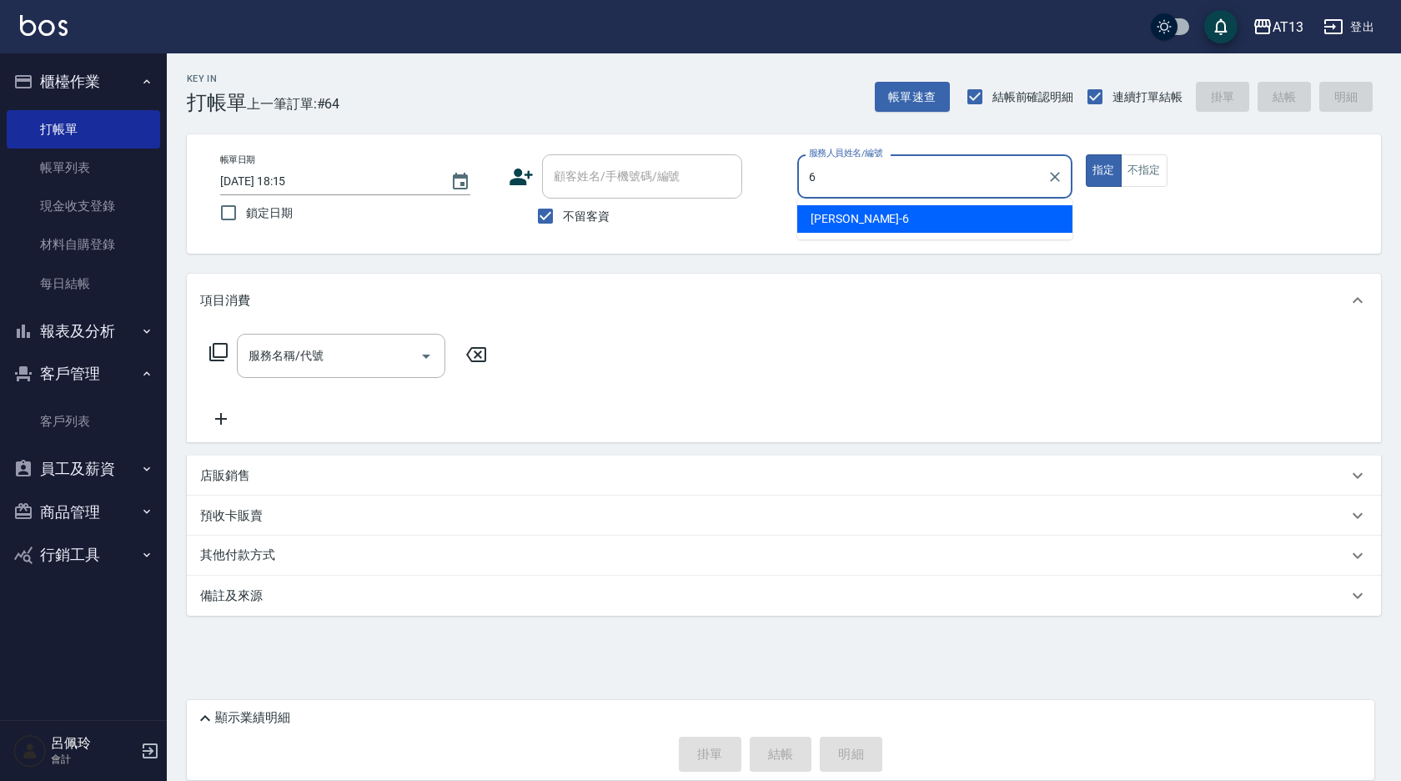
click at [990, 219] on div "[PERSON_NAME] -6" at bounding box center [934, 219] width 275 height 28
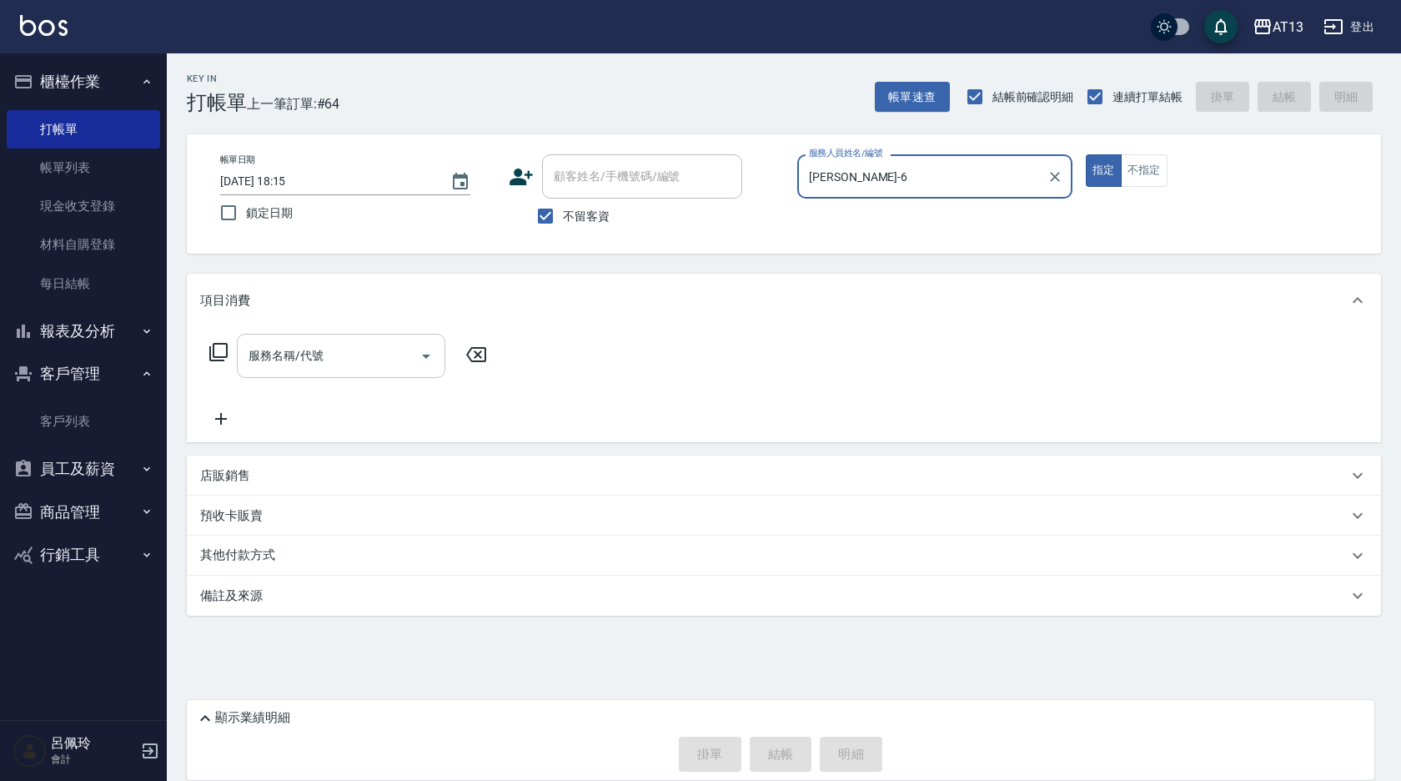
type input "[PERSON_NAME]-6"
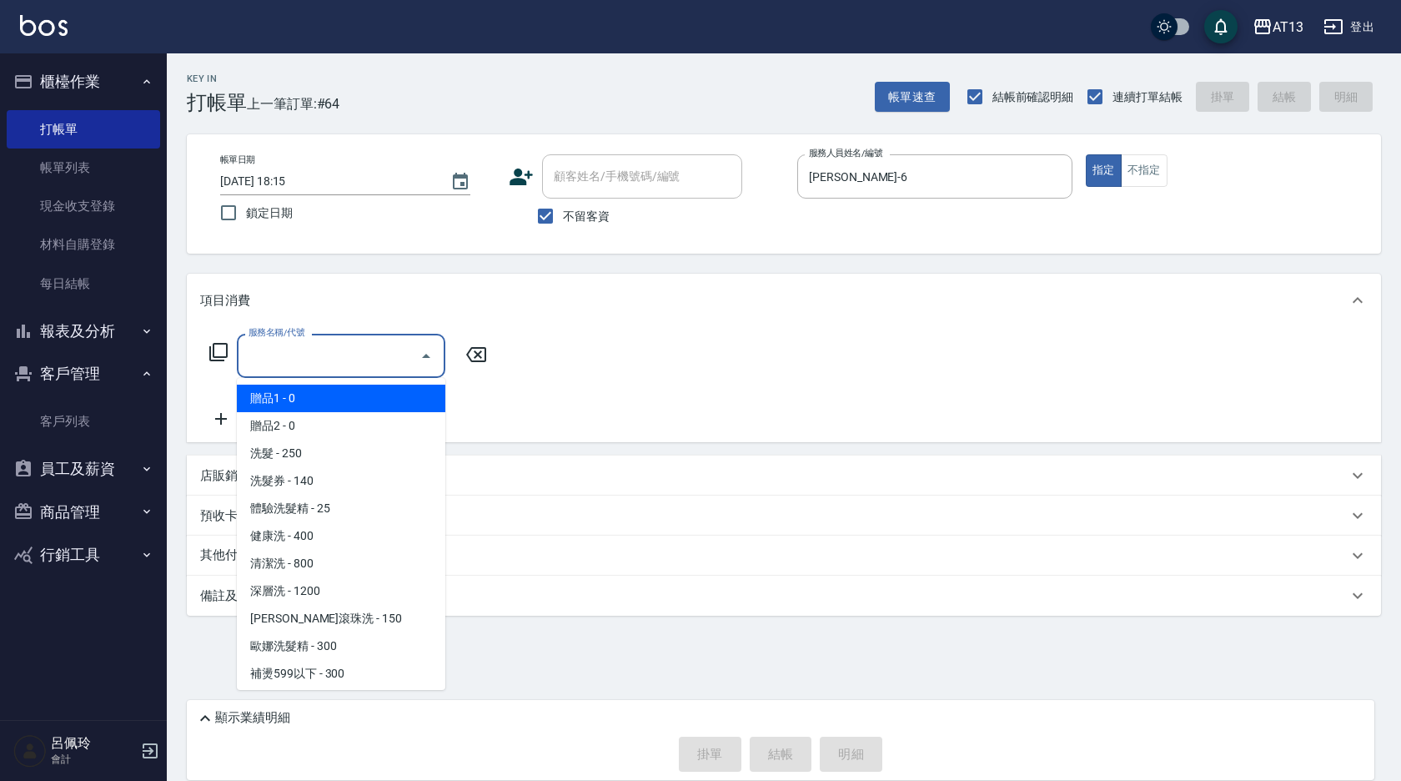
drag, startPoint x: 356, startPoint y: 354, endPoint x: 340, endPoint y: 359, distance: 16.4
click at [355, 355] on input "服務名稱/代號" at bounding box center [328, 355] width 168 height 29
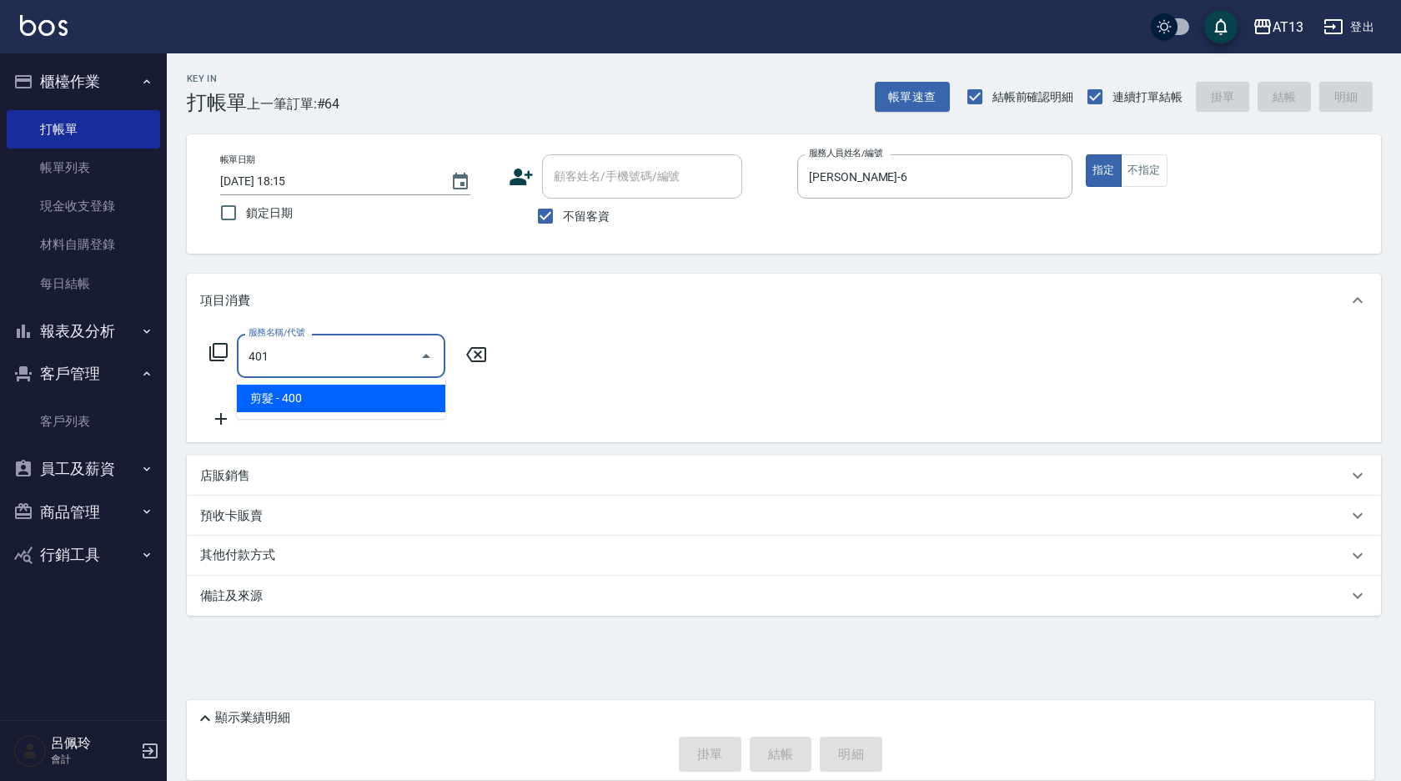
type input "剪髮(401)"
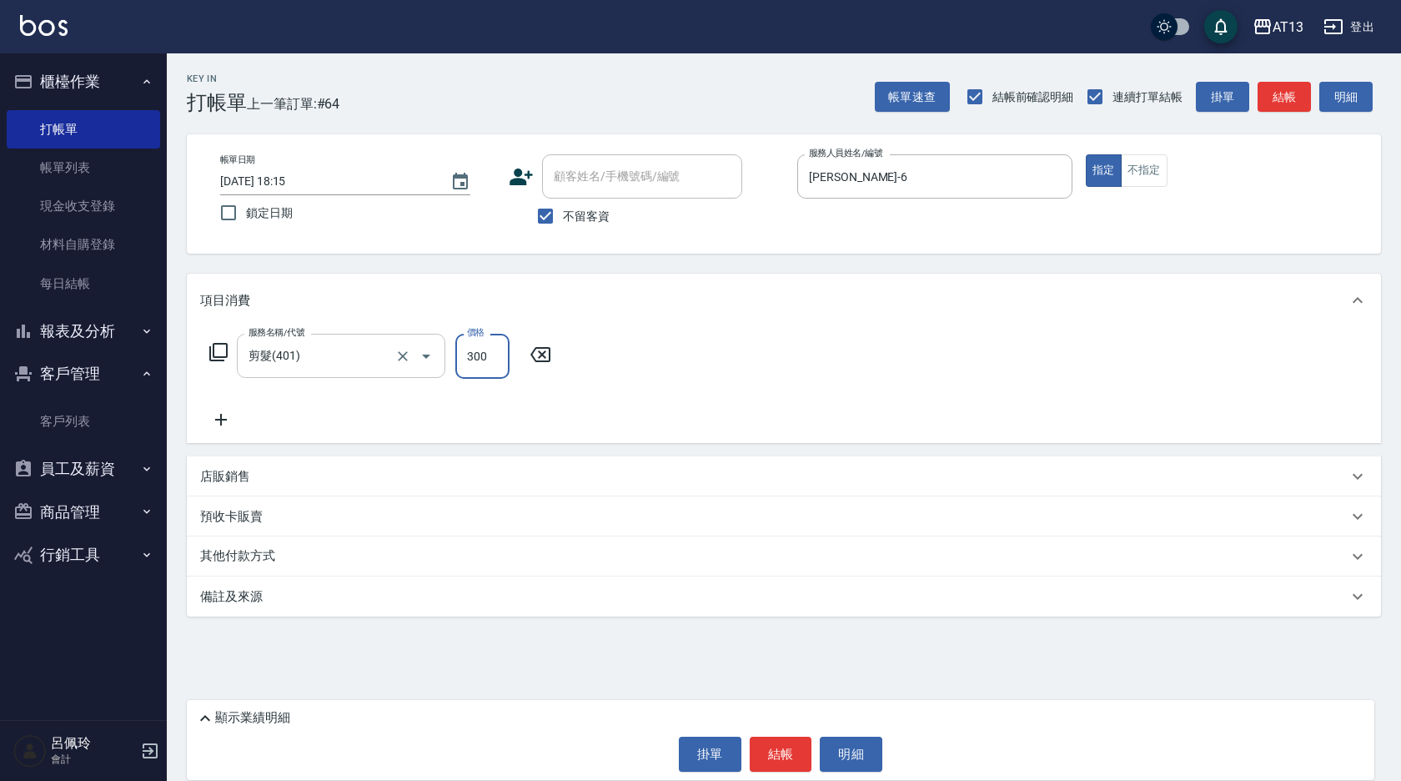
type input "300"
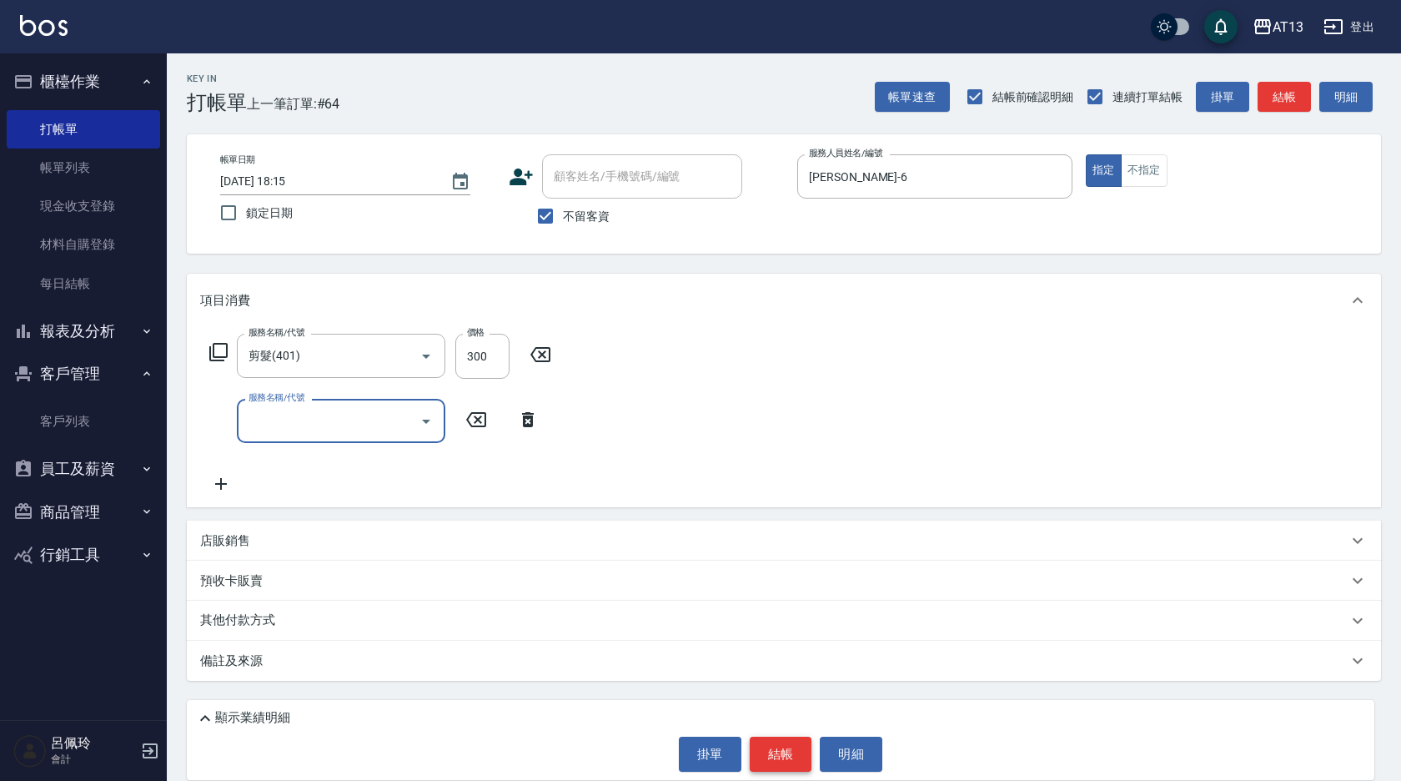
click at [771, 757] on button "結帳" at bounding box center [781, 753] width 63 height 35
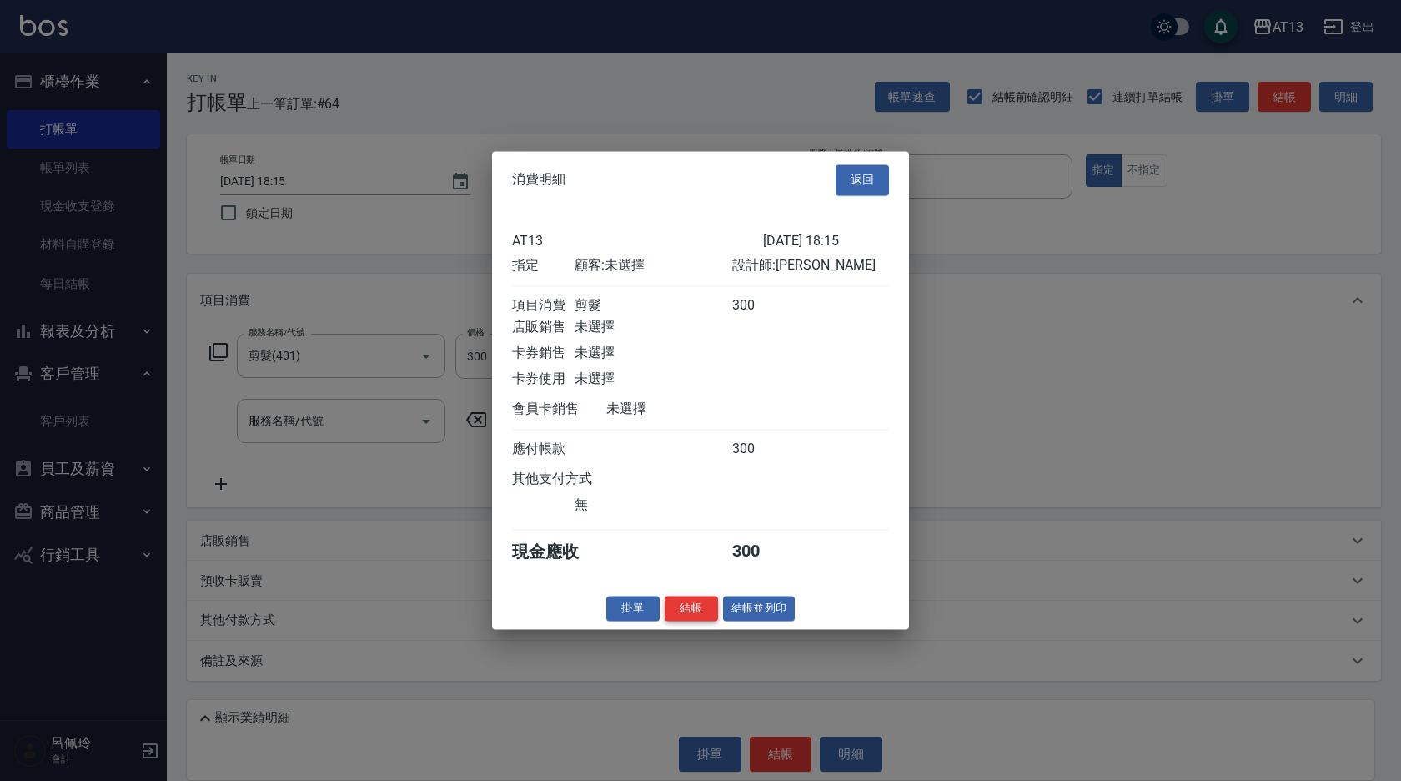
click at [699, 621] on button "結帳" at bounding box center [691, 609] width 53 height 26
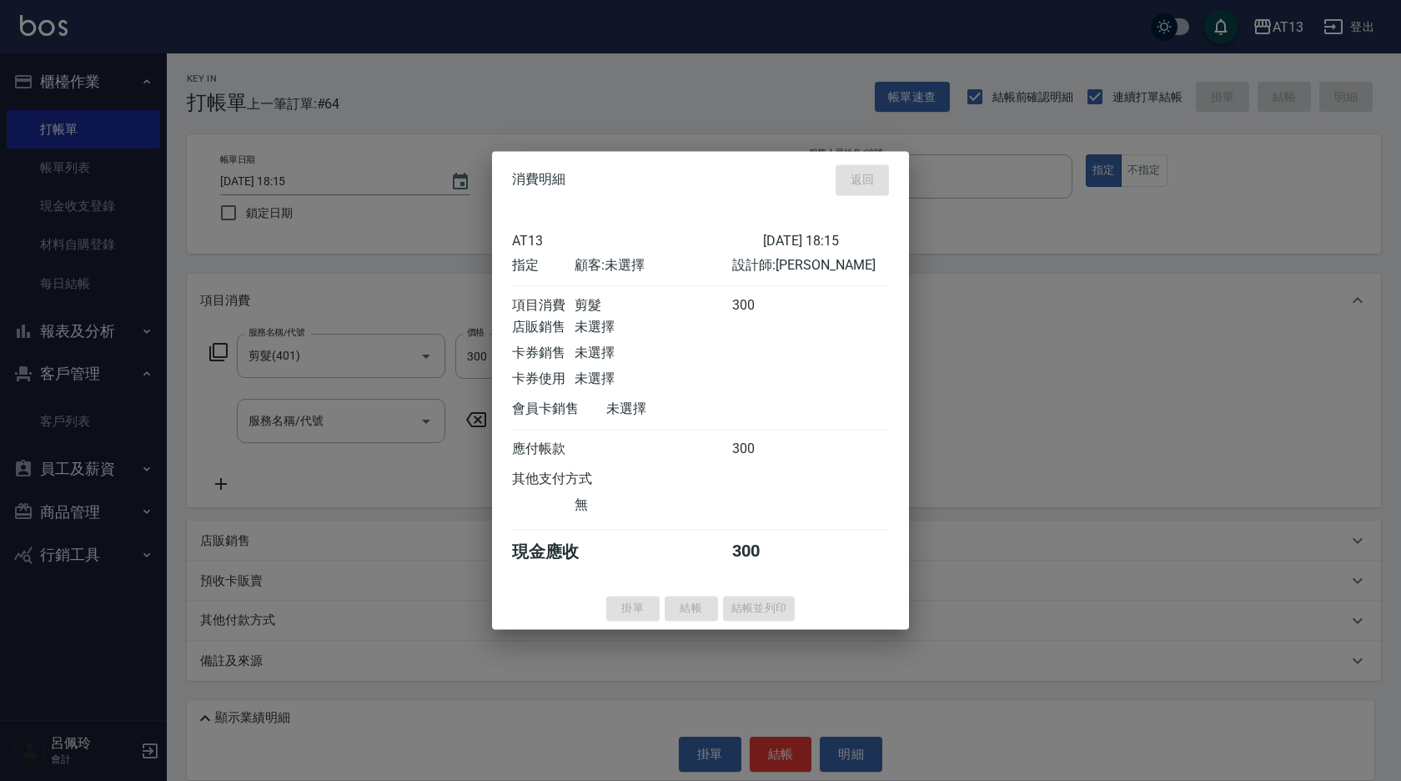
type input "[DATE] 18:21"
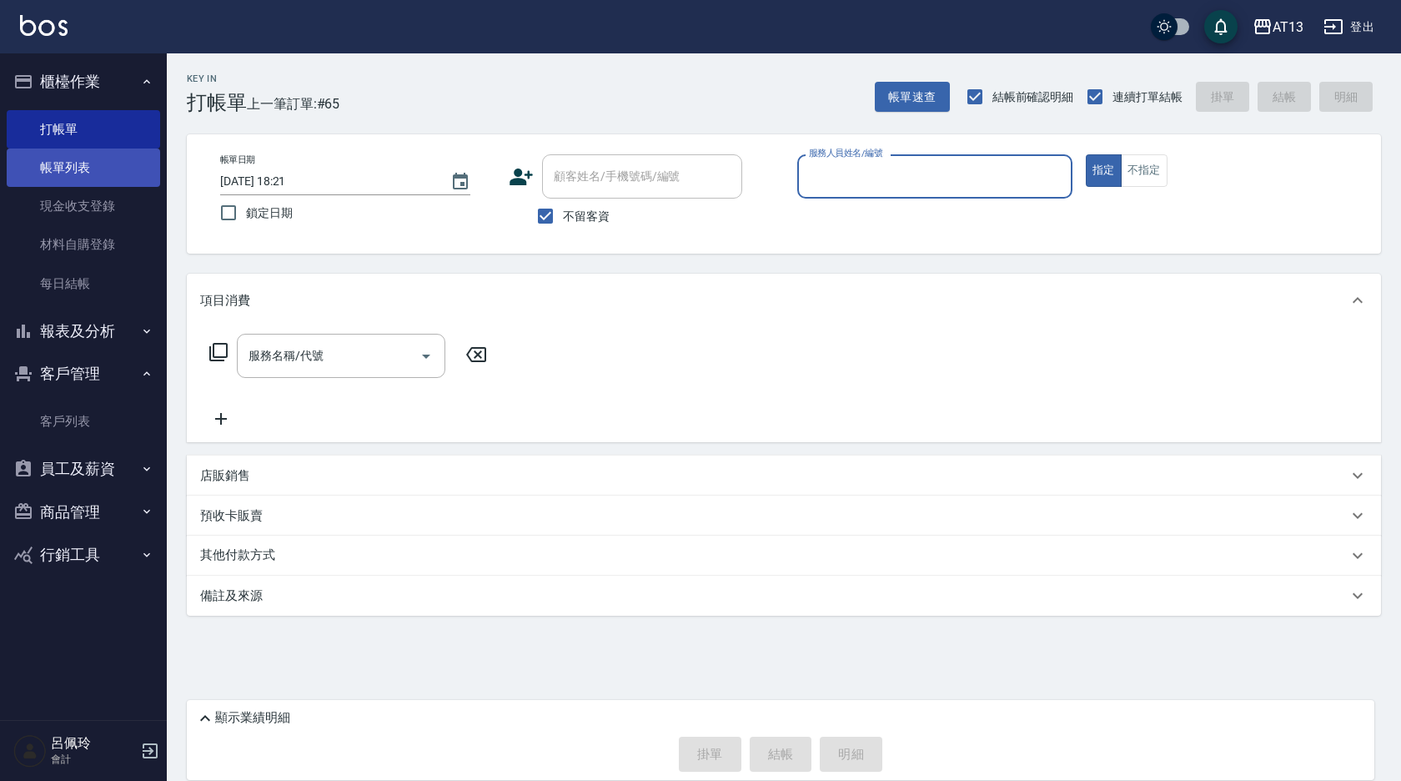
click at [76, 159] on link "帳單列表" at bounding box center [83, 167] width 153 height 38
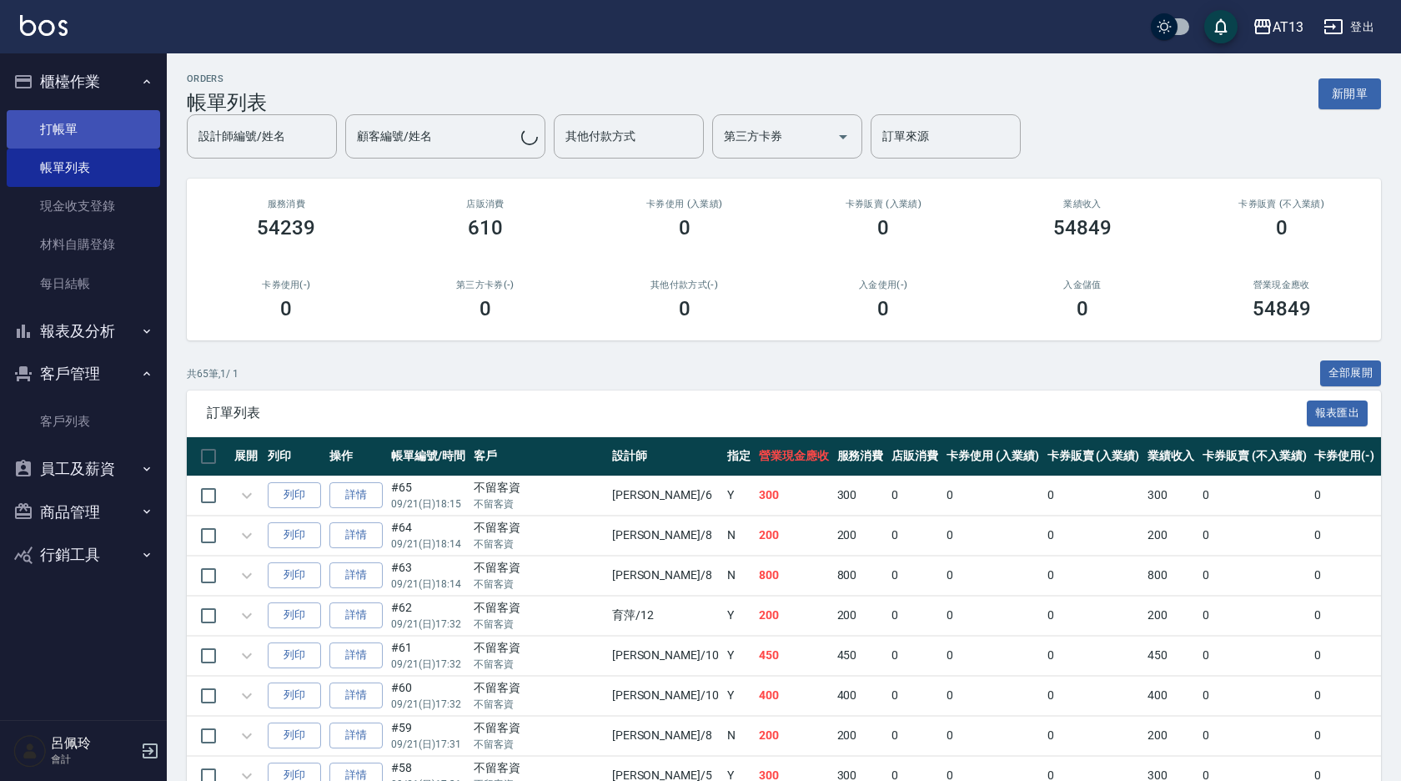
click at [65, 136] on link "打帳單" at bounding box center [83, 129] width 153 height 38
